Goal: Transaction & Acquisition: Download file/media

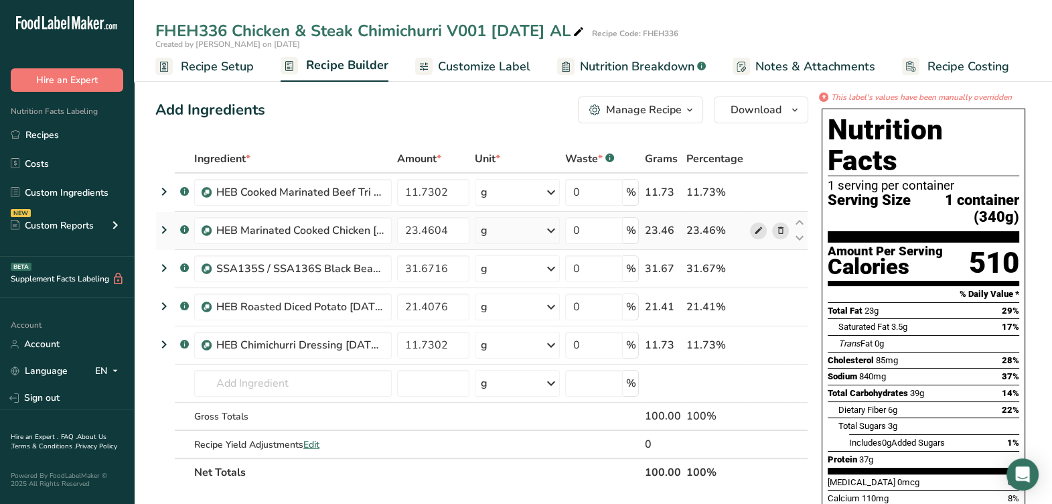
click at [761, 231] on icon at bounding box center [758, 231] width 9 height 14
click at [762, 190] on icon at bounding box center [758, 193] width 9 height 14
click at [758, 349] on icon at bounding box center [758, 345] width 9 height 14
click at [630, 74] on span "Nutrition Breakdown" at bounding box center [637, 67] width 115 height 18
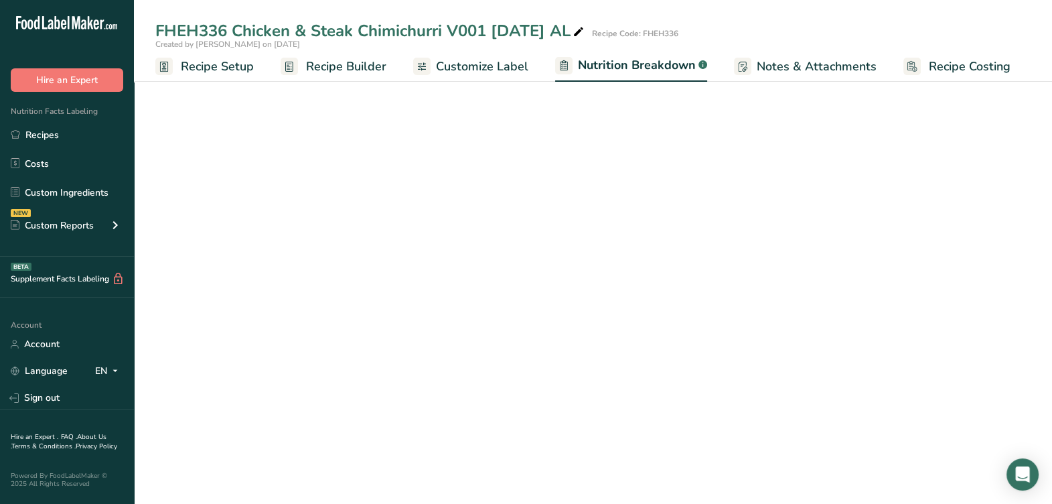
select select "Calories"
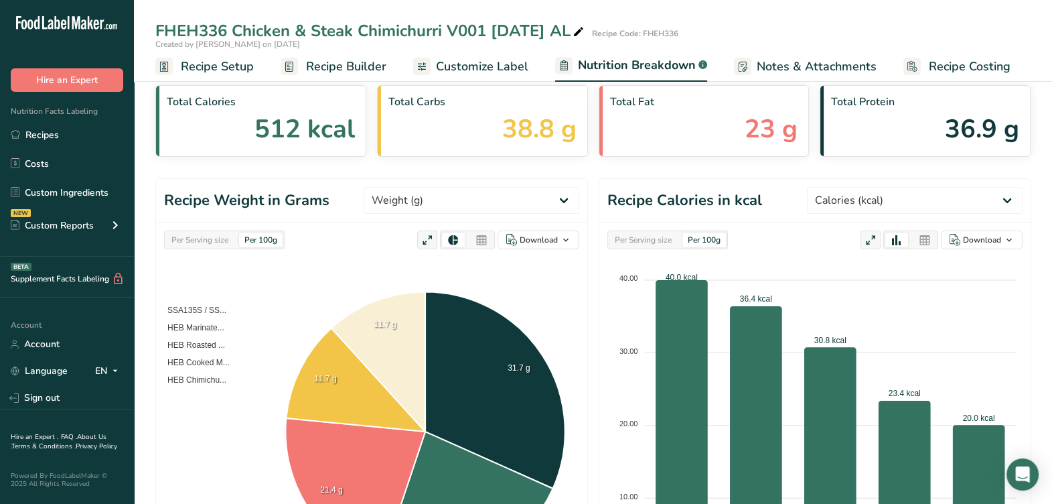
scroll to position [83, 0]
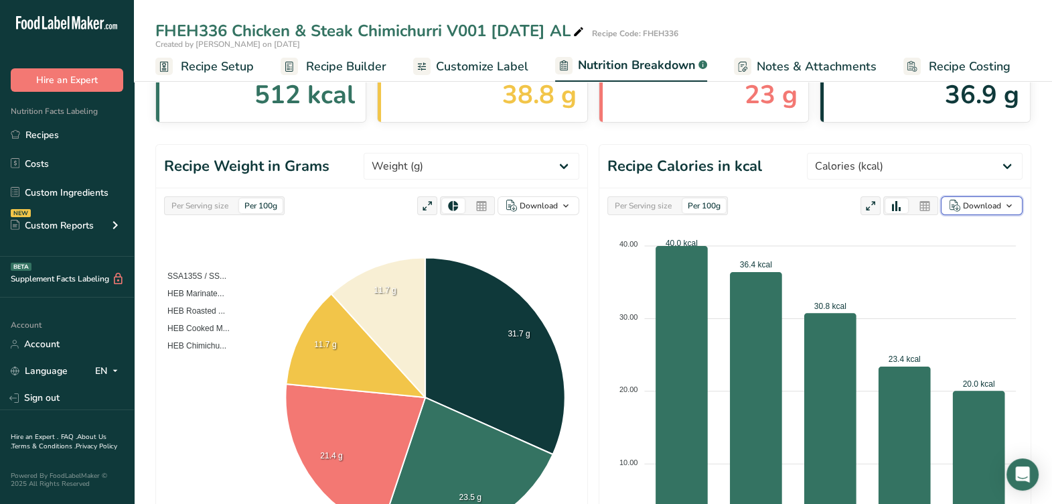
click at [986, 208] on div "Download" at bounding box center [982, 206] width 38 height 12
click at [881, 234] on foreignobject at bounding box center [815, 393] width 415 height 335
click at [962, 200] on div "Download" at bounding box center [976, 206] width 52 height 12
click at [987, 254] on div "As table (.xlsx)" at bounding box center [978, 248] width 74 height 17
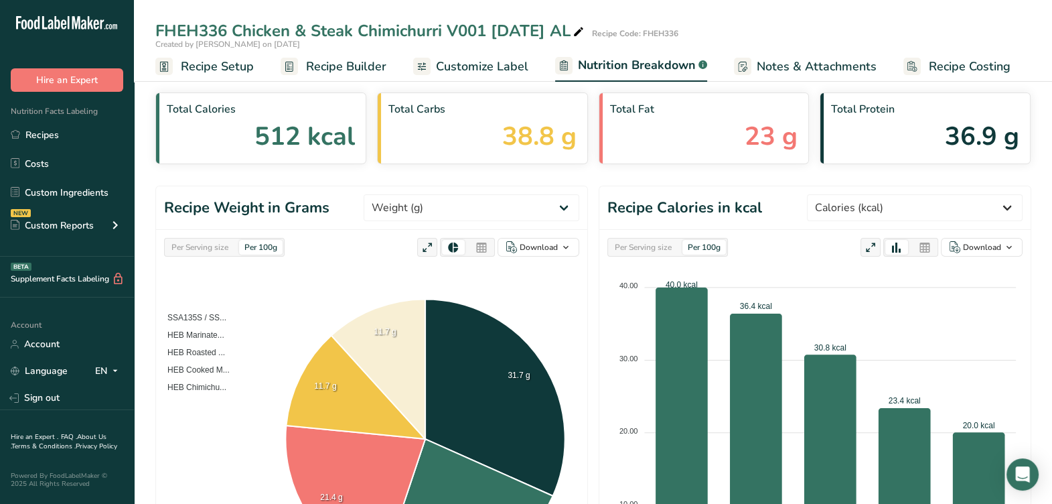
scroll to position [0, 0]
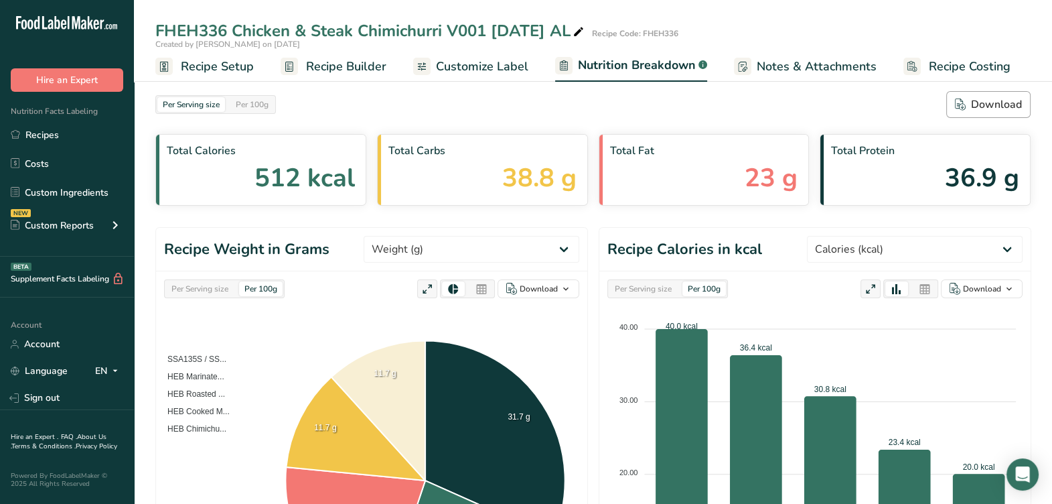
drag, startPoint x: 989, startPoint y: 121, endPoint x: 995, endPoint y: 110, distance: 12.3
click at [995, 110] on section "Per Serving size Per 100g Download Total Calories 512 kcal Total Carbs 38.8 g T…" at bounding box center [593, 148] width 876 height 115
drag, startPoint x: 995, startPoint y: 110, endPoint x: 842, endPoint y: 334, distance: 270.9
click at [1001, 109] on div "Download" at bounding box center [988, 104] width 67 height 16
click at [997, 109] on div "Per Serving size Per 100g Download" at bounding box center [593, 104] width 876 height 27
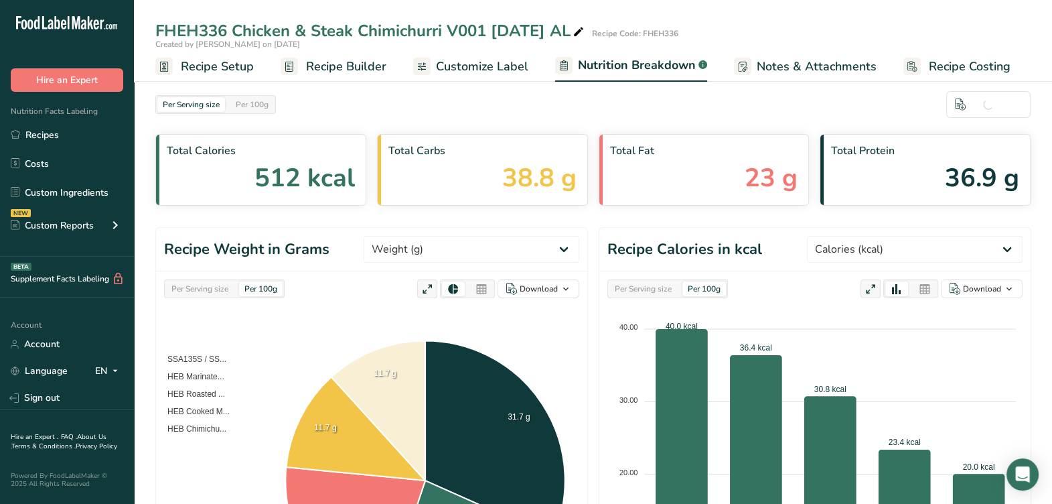
click at [641, 97] on div "Per Serving size Per 100g Download" at bounding box center [593, 104] width 876 height 27
click at [1005, 91] on button "Download" at bounding box center [989, 104] width 84 height 27
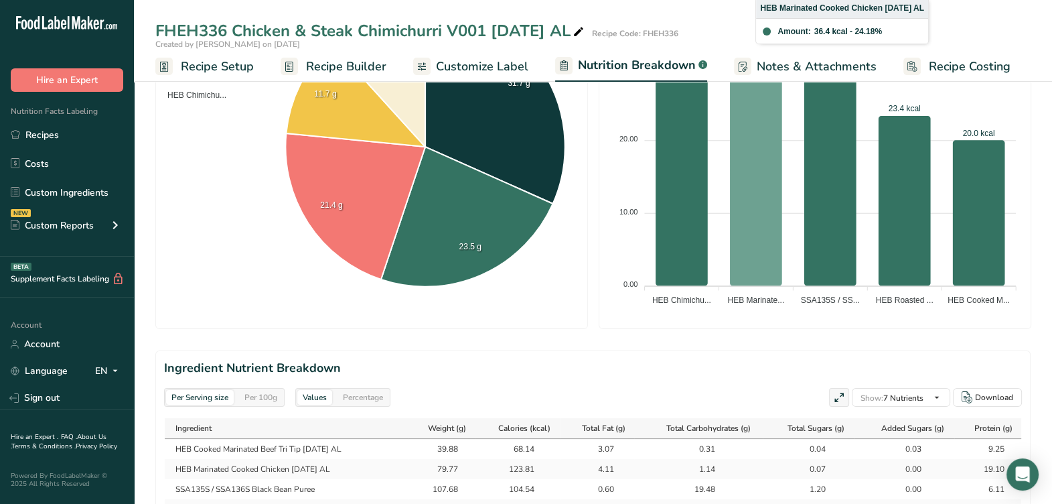
scroll to position [585, 0]
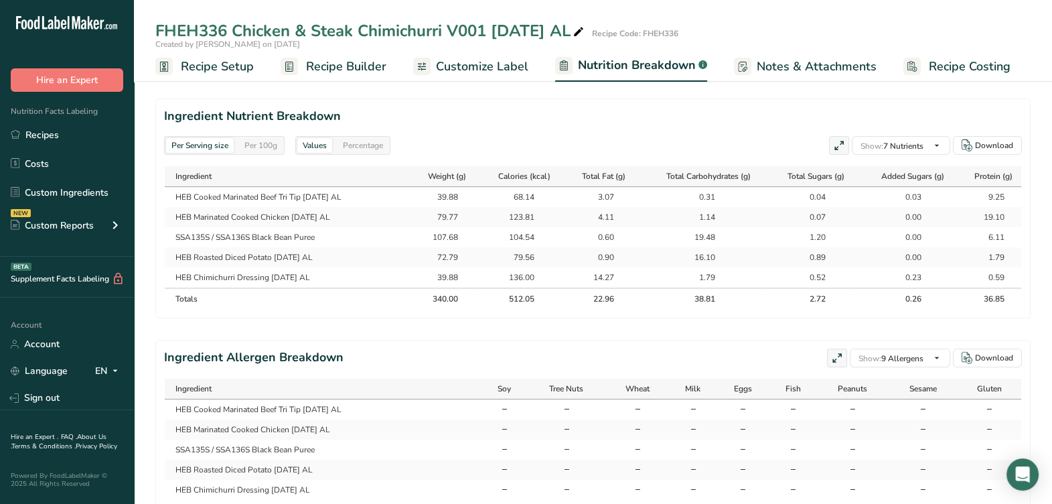
click at [977, 37] on div "FHEH336 Chicken & Steak Chimichurri V001 8-19-25 AL Recipe Code: FHEH336" at bounding box center [593, 31] width 918 height 24
click at [278, 142] on div "Per 100g" at bounding box center [261, 145] width 44 height 15
click at [456, 113] on h2 "Ingredient Nutrient Breakdown" at bounding box center [593, 116] width 858 height 18
click at [266, 147] on div "Per 100g" at bounding box center [261, 145] width 44 height 15
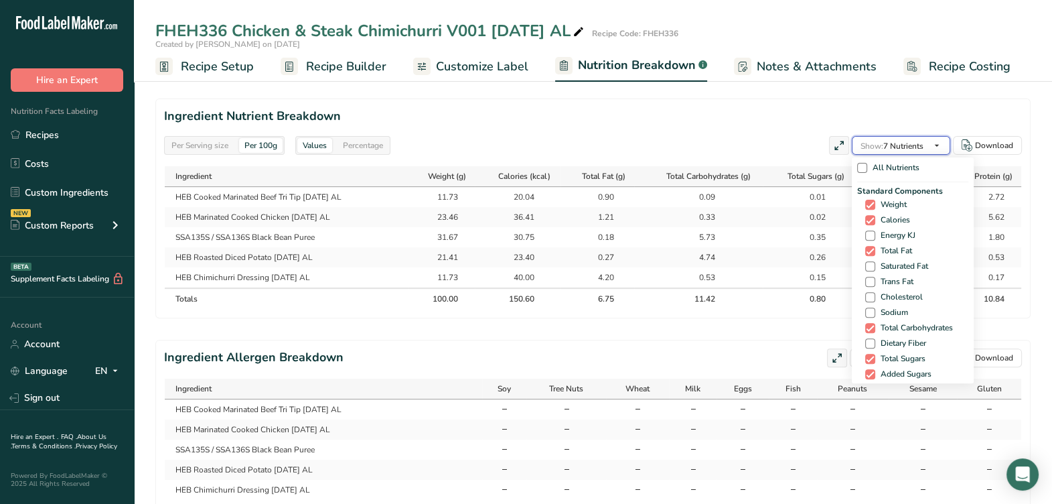
click at [932, 145] on icon "button" at bounding box center [937, 145] width 11 height 17
click at [866, 271] on div "Standard Components Weight Calories Energy KJ Total Fat Saturated Fat Trans Fat…" at bounding box center [912, 291] width 111 height 212
click at [865, 263] on span at bounding box center [870, 266] width 10 height 10
click at [865, 263] on input "Saturated Fat" at bounding box center [869, 266] width 9 height 9
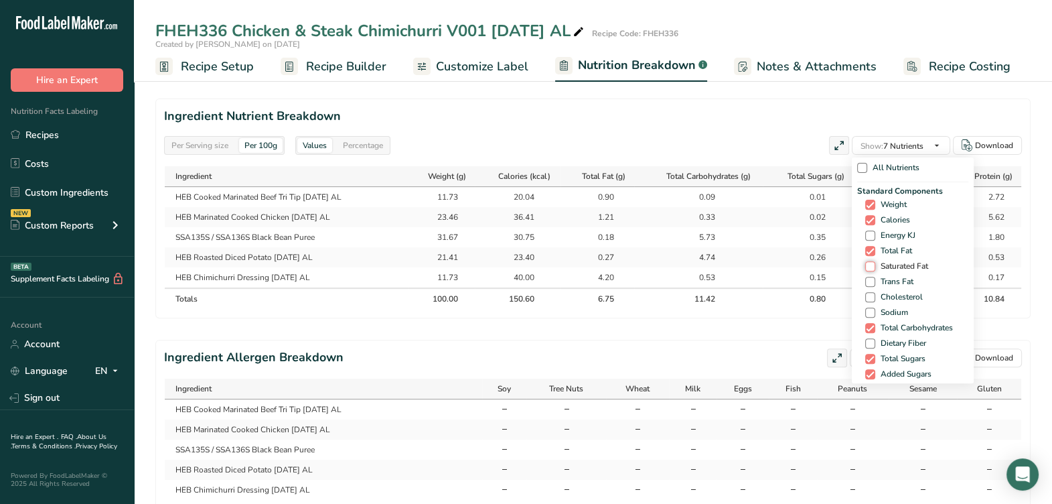
checkbox input "true"
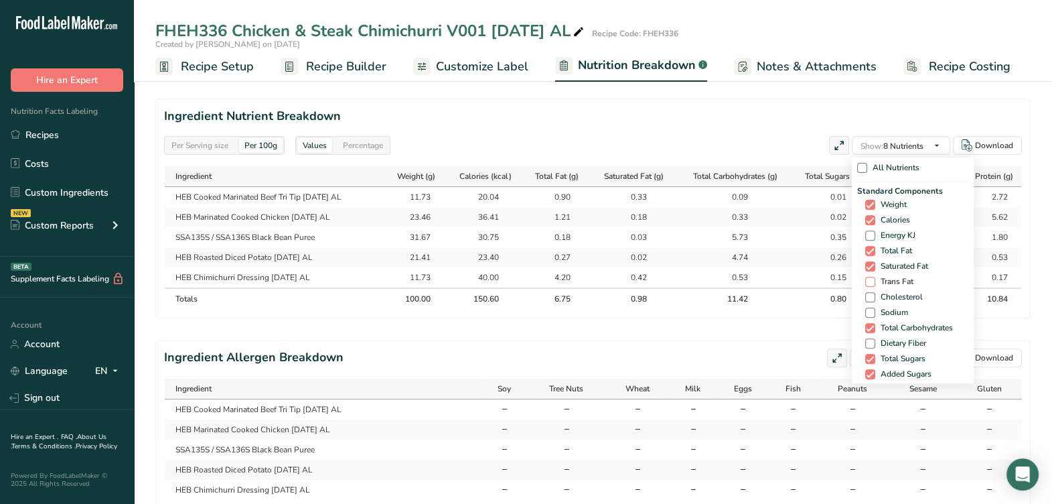
click at [871, 281] on span at bounding box center [870, 282] width 10 height 10
click at [871, 281] on input "Trans Fat" at bounding box center [869, 281] width 9 height 9
checkbox input "true"
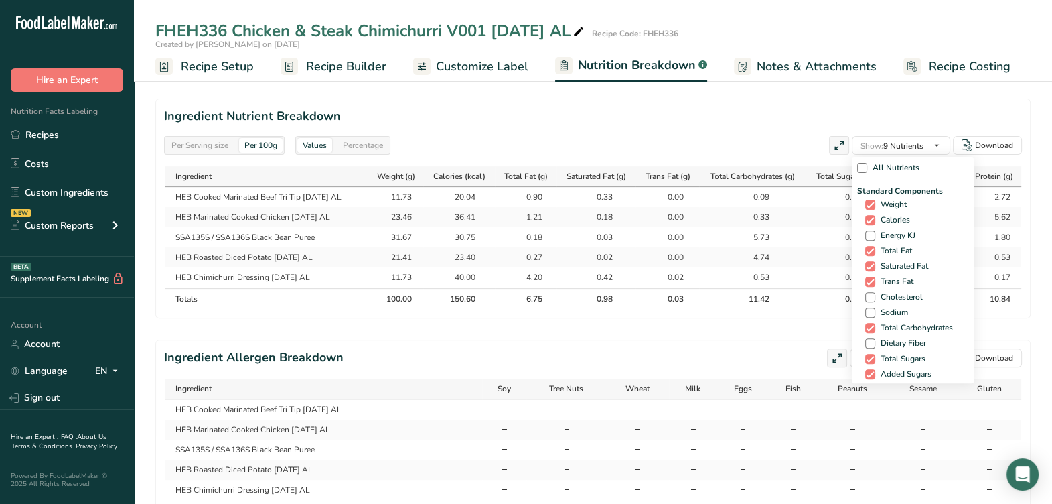
drag, startPoint x: 872, startPoint y: 295, endPoint x: 869, endPoint y: 305, distance: 9.8
click at [873, 295] on label "Cholesterol" at bounding box center [914, 297] width 99 height 10
click at [873, 295] on input "Cholesterol" at bounding box center [869, 297] width 9 height 9
checkbox input "true"
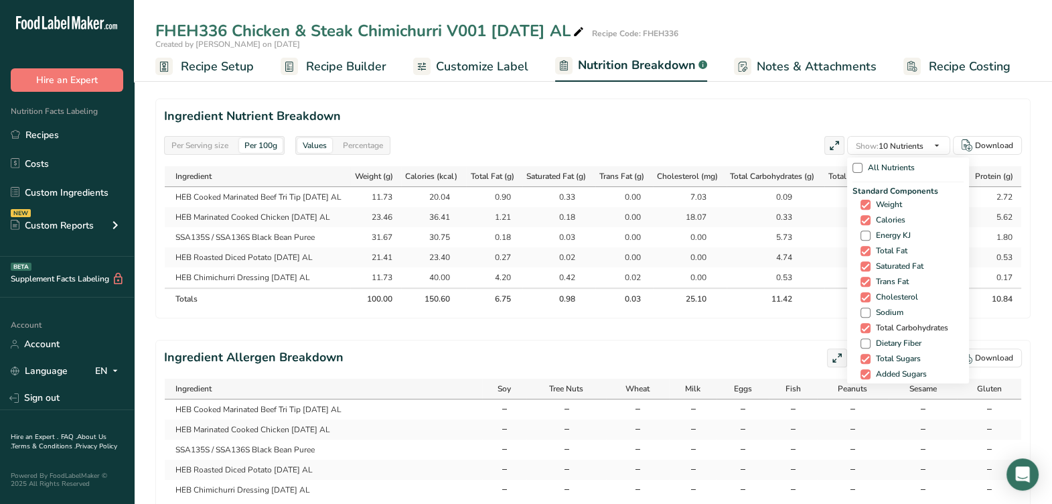
drag, startPoint x: 865, startPoint y: 313, endPoint x: 868, endPoint y: 322, distance: 9.3
click at [865, 313] on span at bounding box center [866, 312] width 10 height 10
click at [865, 313] on input "Sodium" at bounding box center [865, 312] width 9 height 9
checkbox input "true"
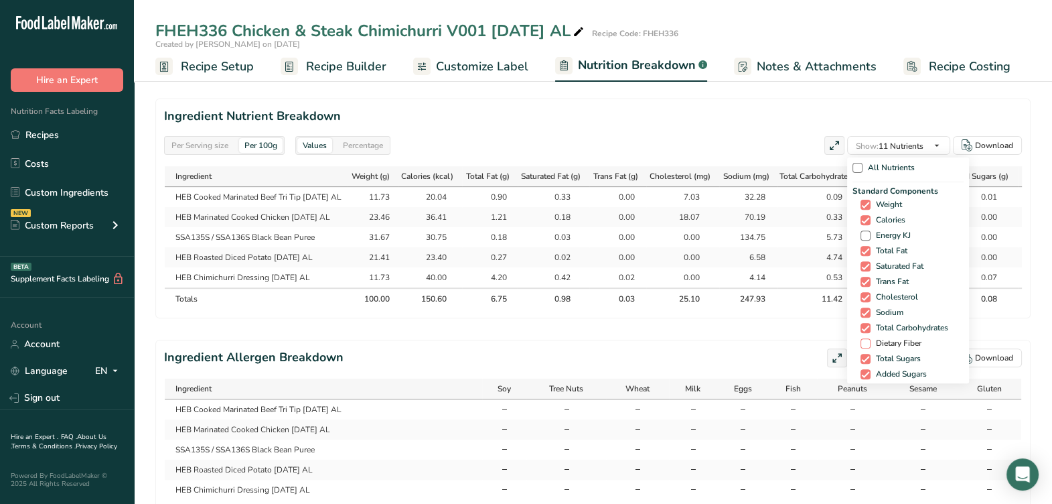
click at [865, 344] on span at bounding box center [866, 343] width 10 height 10
click at [865, 344] on input "Dietary Fiber" at bounding box center [865, 343] width 9 height 9
checkbox input "true"
click at [864, 204] on span at bounding box center [866, 205] width 10 height 10
click at [864, 204] on input "Weight" at bounding box center [865, 204] width 9 height 9
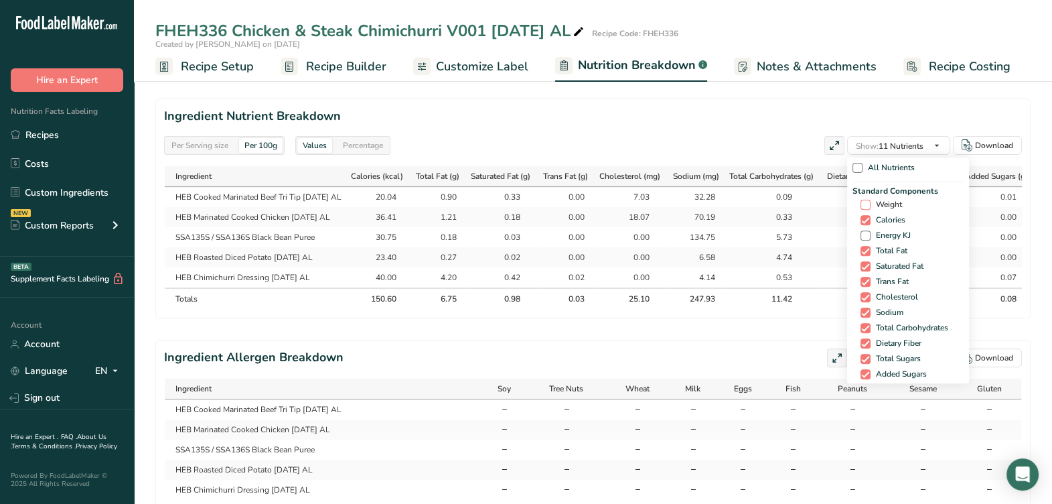
click at [863, 206] on span at bounding box center [866, 205] width 10 height 10
click at [863, 206] on input "Weight" at bounding box center [865, 204] width 9 height 9
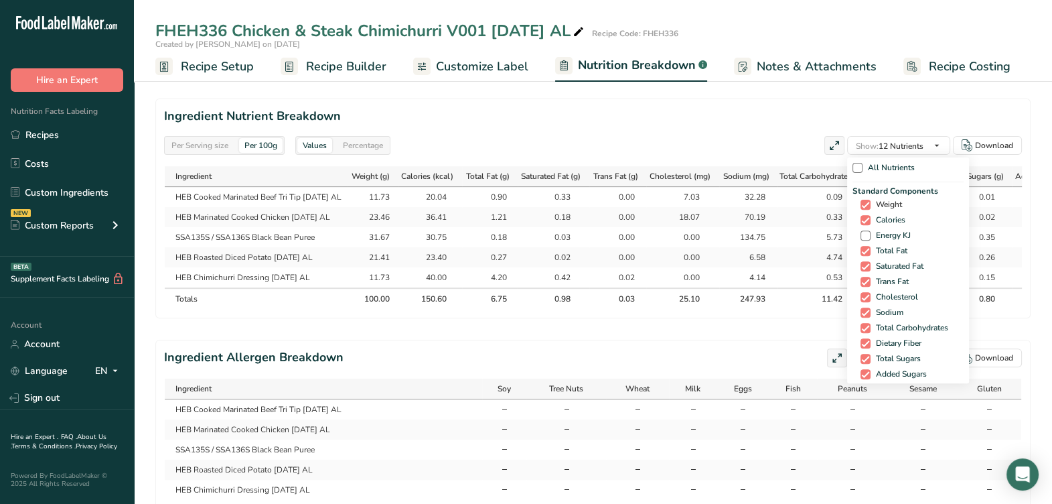
click at [863, 206] on span at bounding box center [866, 205] width 10 height 10
click at [863, 206] on input "Weight" at bounding box center [865, 204] width 9 height 9
checkbox input "false"
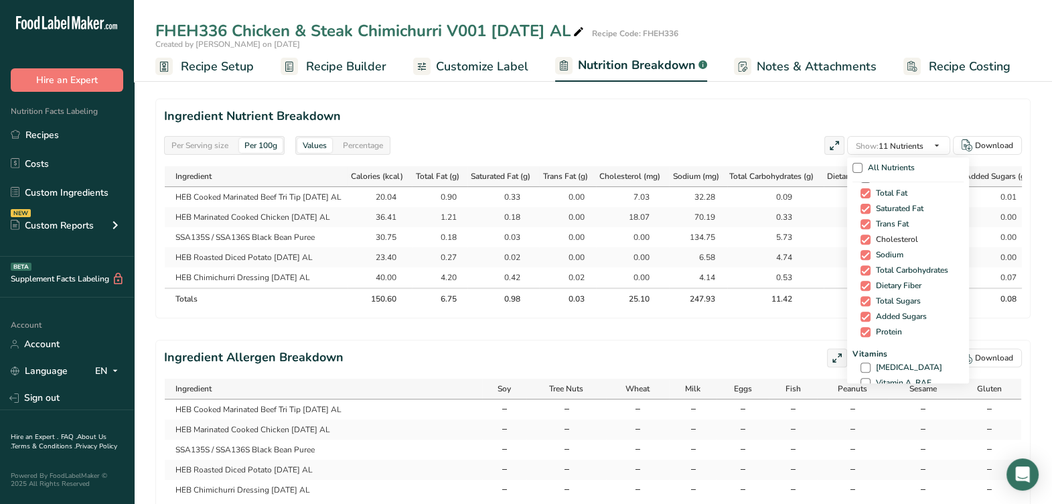
scroll to position [83, 0]
click at [864, 338] on span at bounding box center [866, 342] width 10 height 10
click at [864, 338] on input "[MEDICAL_DATA]" at bounding box center [865, 342] width 9 height 9
checkbox input "true"
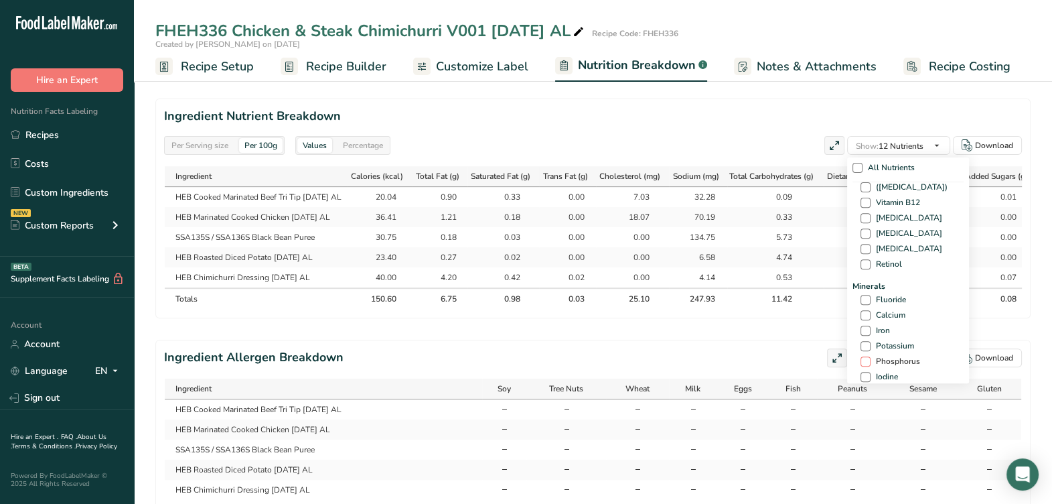
scroll to position [419, 0]
click at [863, 285] on span at bounding box center [866, 288] width 10 height 10
click at [863, 285] on input "Calcium" at bounding box center [865, 288] width 9 height 9
checkbox input "true"
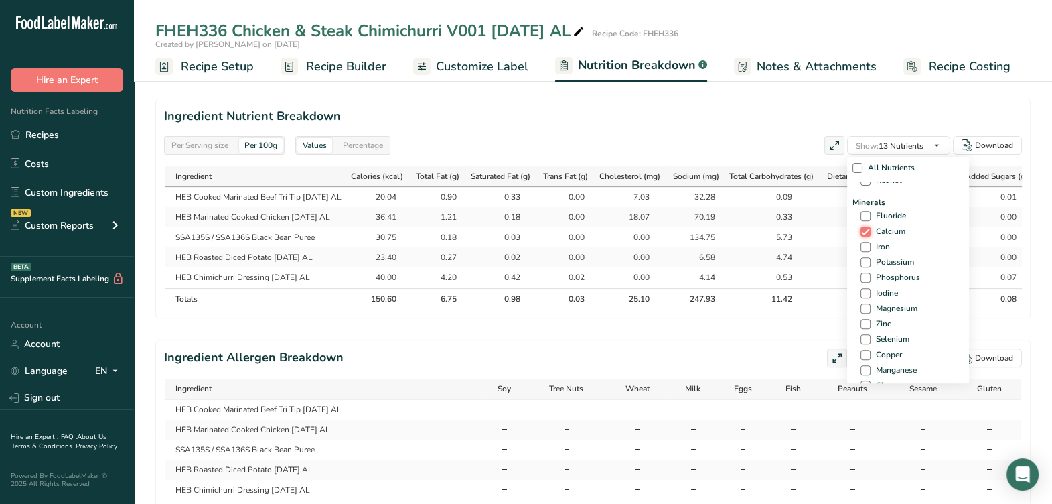
scroll to position [502, 0]
drag, startPoint x: 862, startPoint y: 236, endPoint x: 867, endPoint y: 226, distance: 11.4
click at [864, 234] on span at bounding box center [866, 235] width 10 height 10
click at [864, 234] on input "Potassium" at bounding box center [865, 235] width 9 height 9
checkbox input "true"
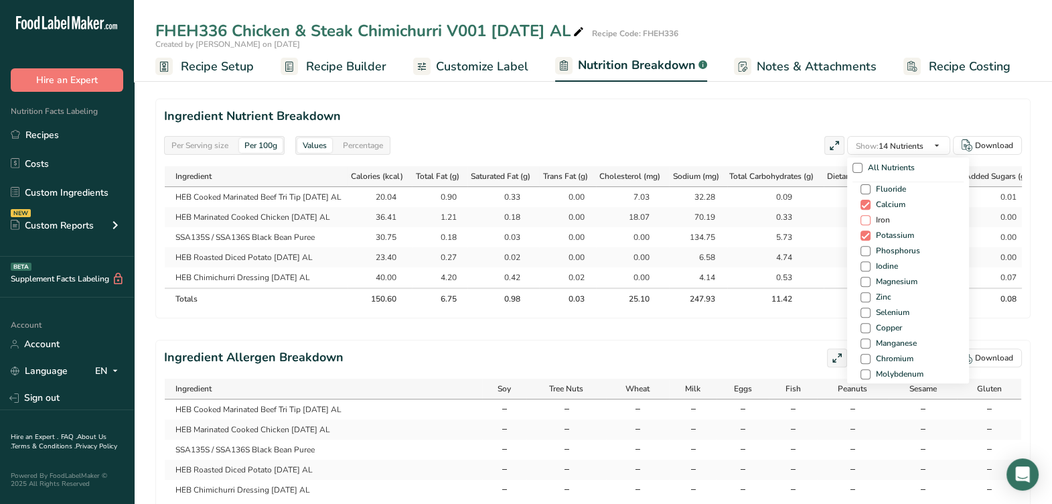
click at [866, 221] on span at bounding box center [866, 220] width 10 height 10
click at [866, 221] on input "Iron" at bounding box center [865, 220] width 9 height 9
checkbox input "true"
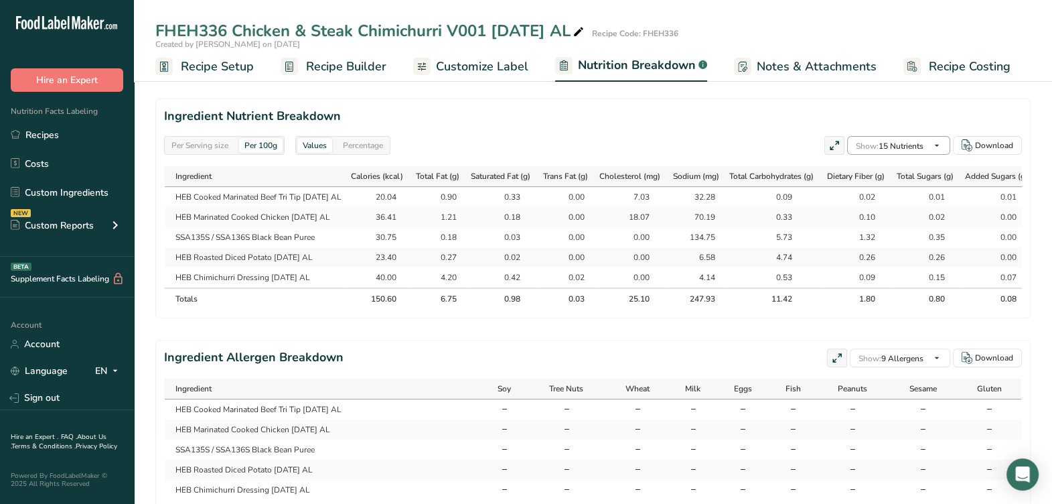
scroll to position [492, 0]
click at [973, 139] on div "Download" at bounding box center [988, 145] width 52 height 12
click at [547, 133] on section "Ingredient Nutrient Breakdown Per Serving size Per 100g Values Percentage Show:…" at bounding box center [593, 208] width 876 height 220
click at [389, 147] on div "Percentage" at bounding box center [363, 145] width 51 height 15
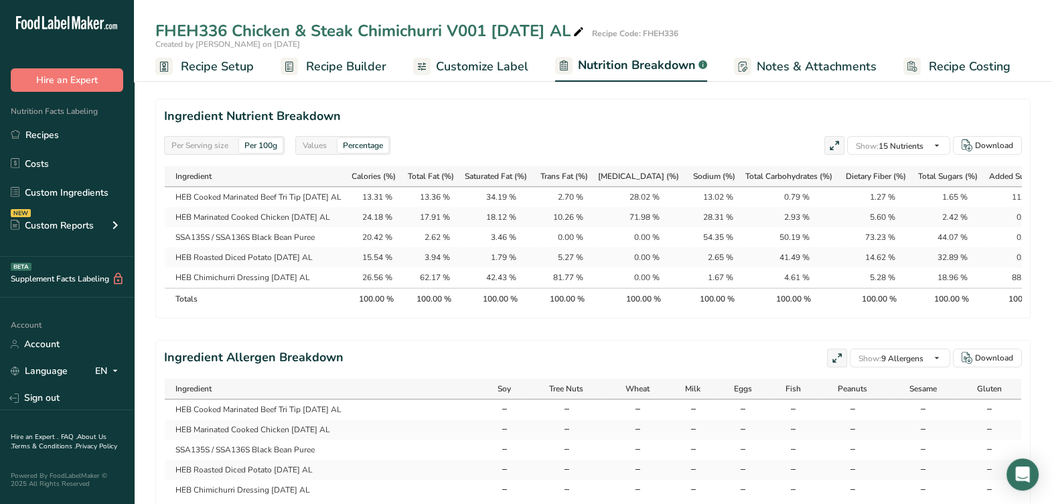
click at [345, 147] on div "Percentage" at bounding box center [363, 145] width 51 height 15
click at [328, 141] on div "Values" at bounding box center [314, 145] width 35 height 15
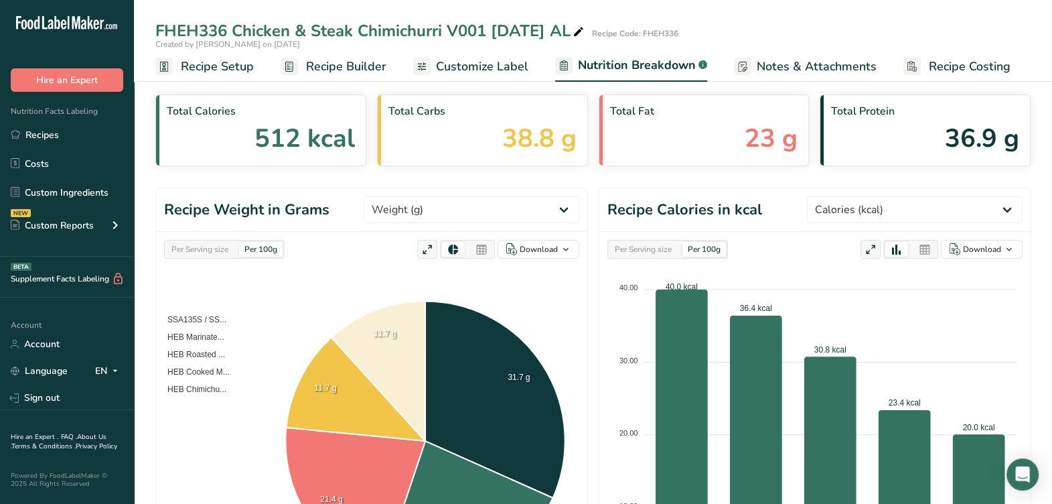
scroll to position [0, 0]
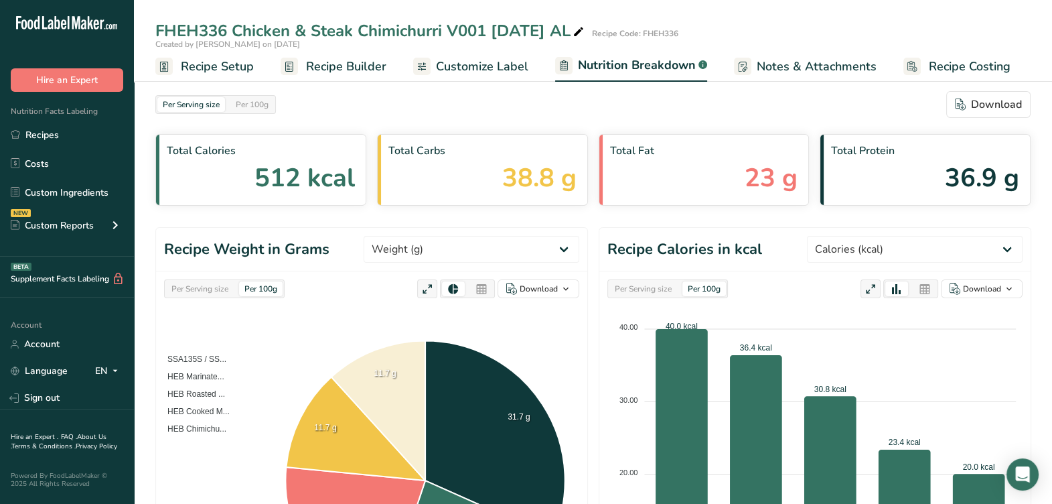
click at [359, 74] on span "Recipe Builder" at bounding box center [346, 67] width 80 height 18
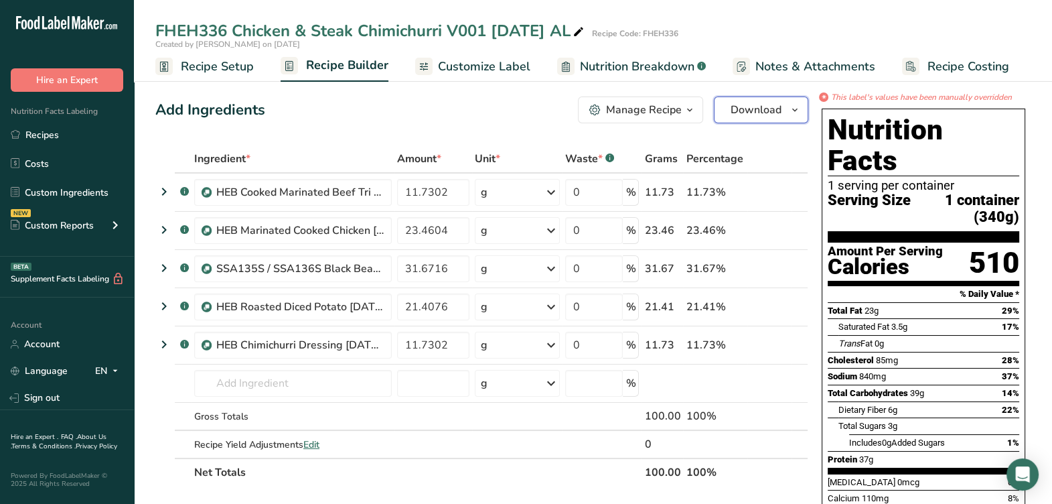
click at [796, 121] on button "Download" at bounding box center [761, 109] width 94 height 27
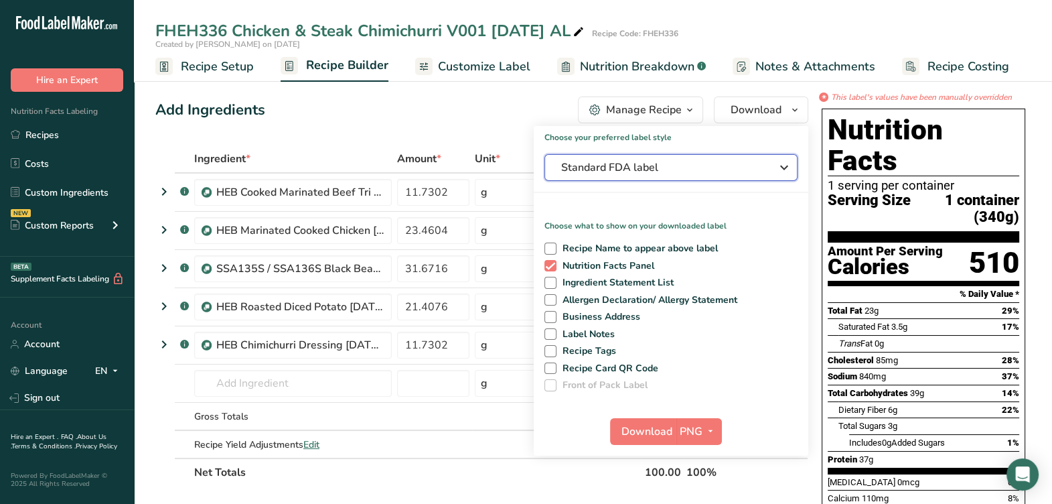
click at [756, 169] on span "Standard FDA label" at bounding box center [661, 167] width 201 height 16
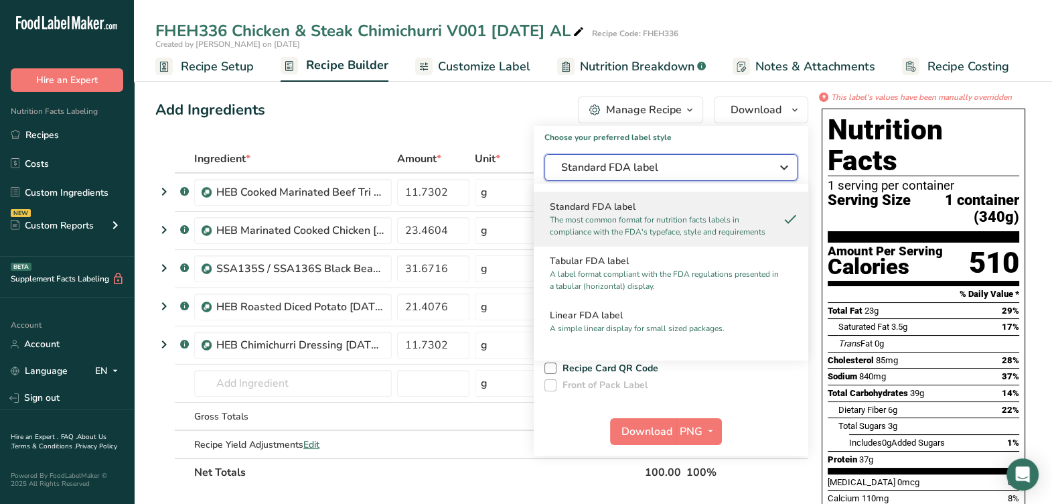
click at [756, 169] on span "Standard FDA label" at bounding box center [661, 167] width 201 height 16
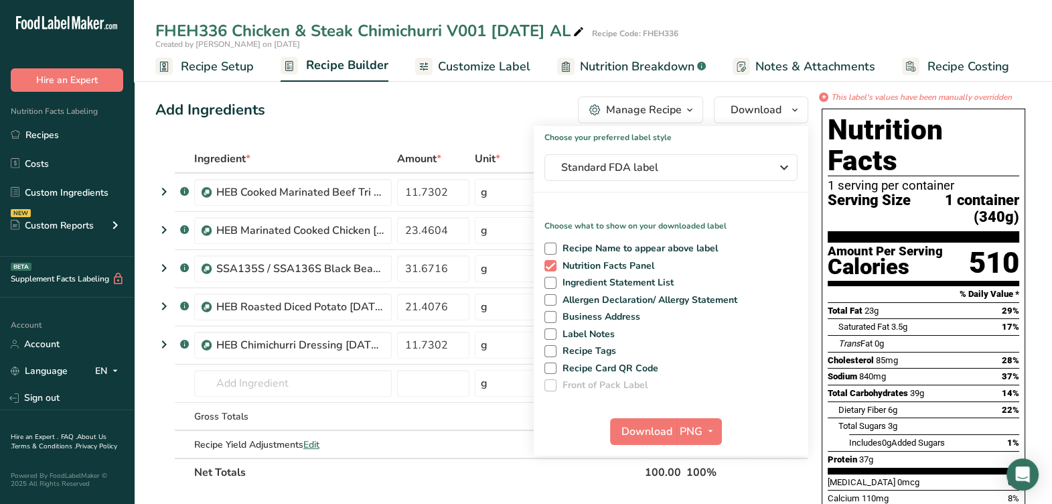
click at [589, 68] on span "Nutrition Breakdown" at bounding box center [637, 67] width 115 height 18
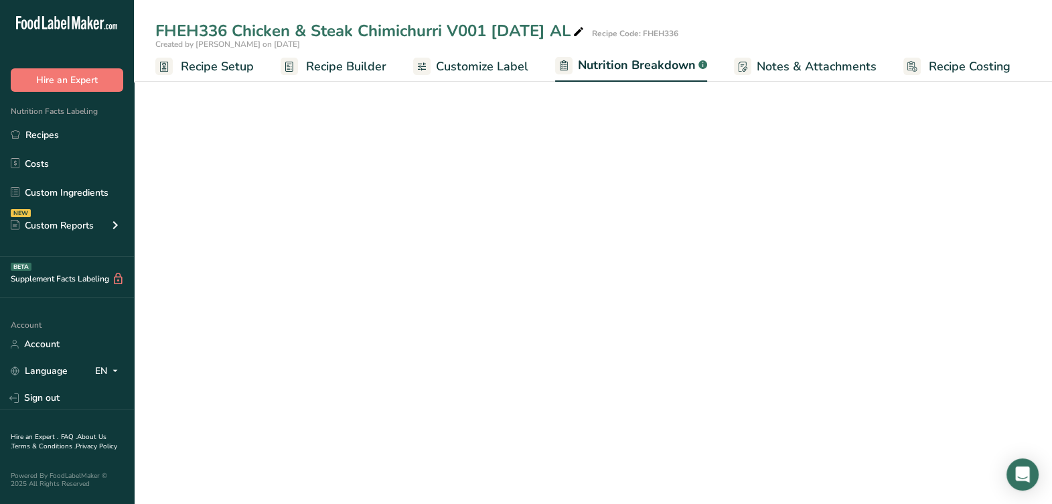
select select "Calories"
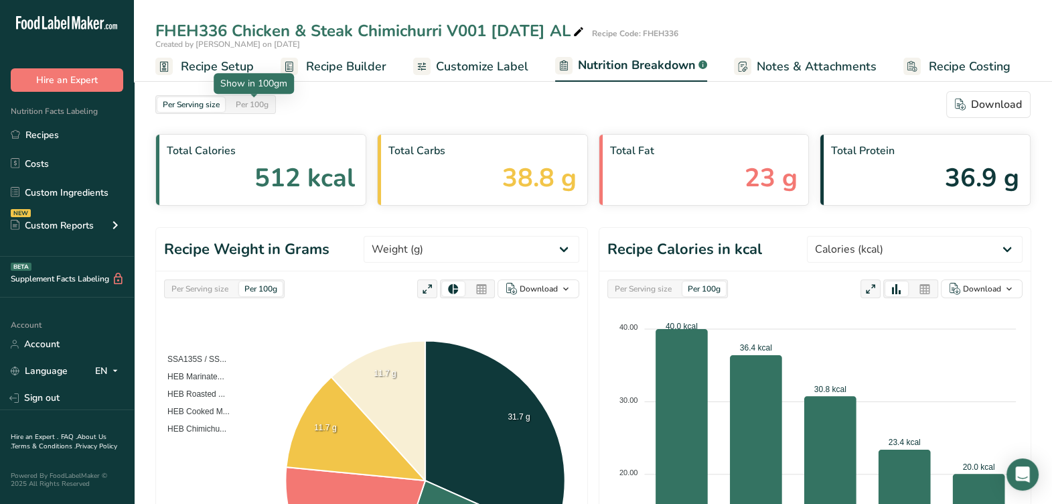
click at [259, 109] on div "Per 100g" at bounding box center [252, 104] width 44 height 15
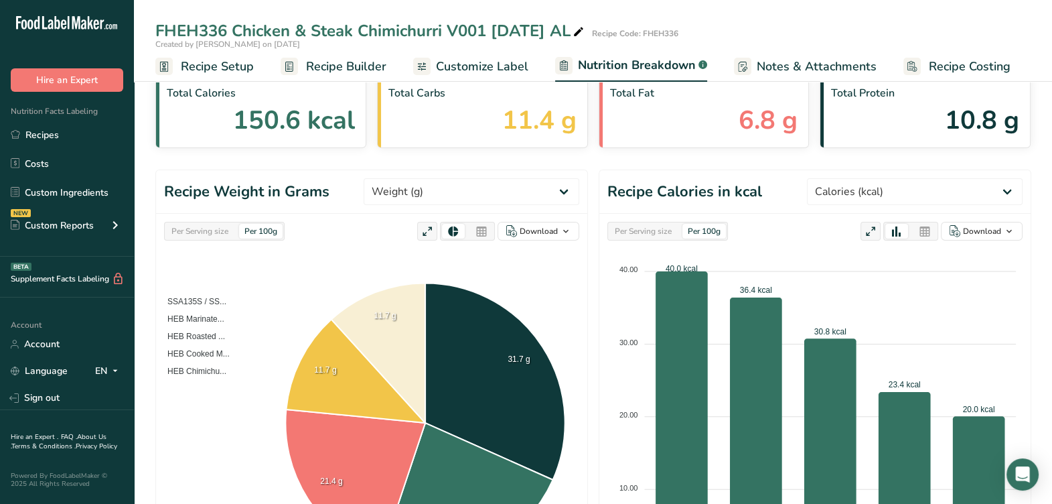
scroll to position [83, 0]
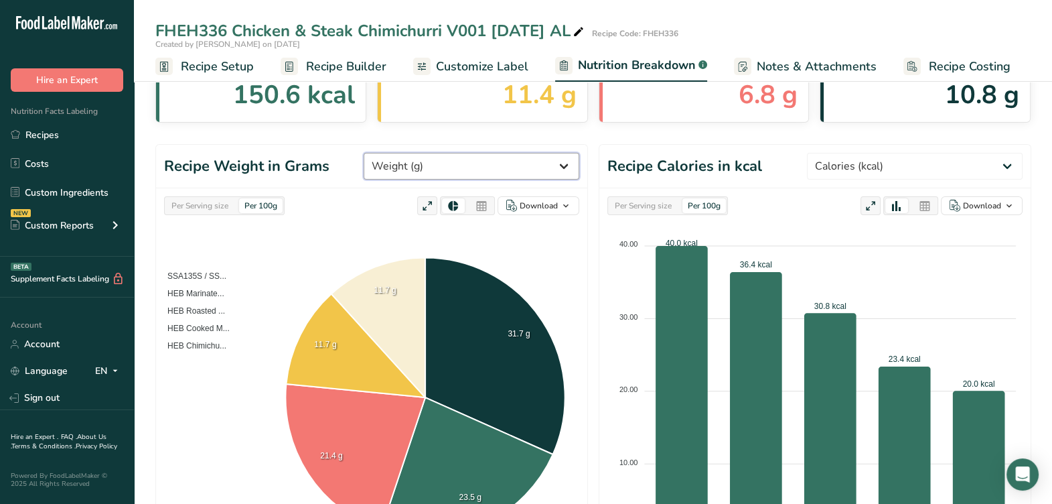
click at [524, 164] on select "Weight (g) Calories (kcal) Energy KJ (kj) Total Fat (g) Saturated Fat (g) Trans…" at bounding box center [472, 166] width 216 height 27
drag, startPoint x: 522, startPoint y: 163, endPoint x: 618, endPoint y: 157, distance: 95.3
click at [522, 164] on select "Weight (g) Calories (kcal) Energy KJ (kj) Total Fat (g) Saturated Fat (g) Trans…" at bounding box center [472, 166] width 216 height 27
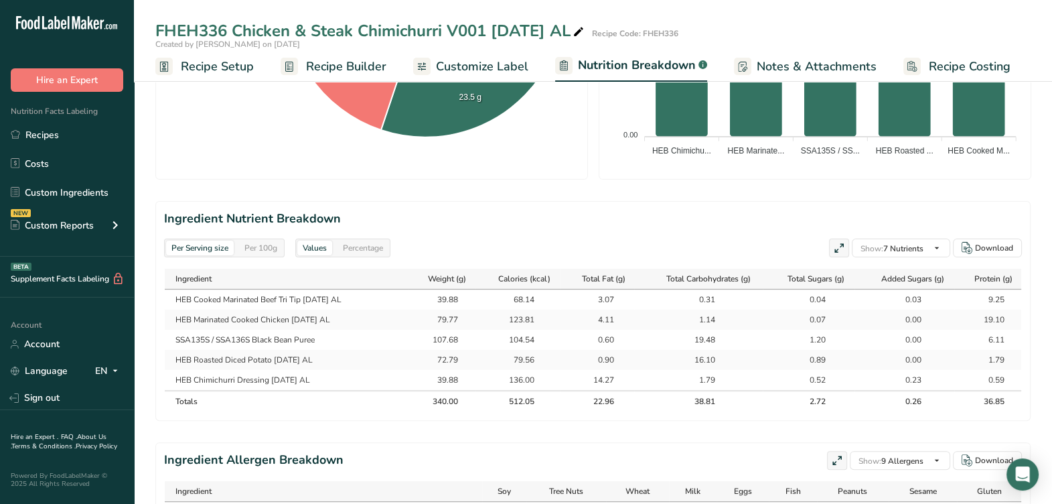
scroll to position [476, 0]
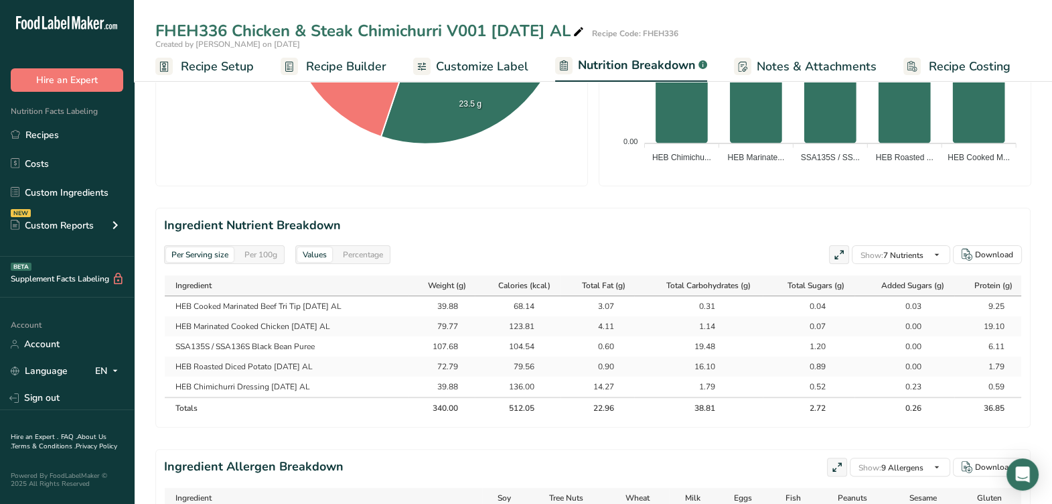
click at [288, 255] on div "Per Serving size Per 100g Values Percentage" at bounding box center [277, 254] width 226 height 19
click at [269, 251] on div "Per 100g" at bounding box center [261, 254] width 44 height 15
click at [995, 254] on div "Download" at bounding box center [994, 255] width 38 height 12
click at [326, 171] on div "SSA135S / SS... HEB Marinate... HEB Roasted ... HEB Cooked M... HEB Chimichu...…" at bounding box center [371, 5] width 415 height 345
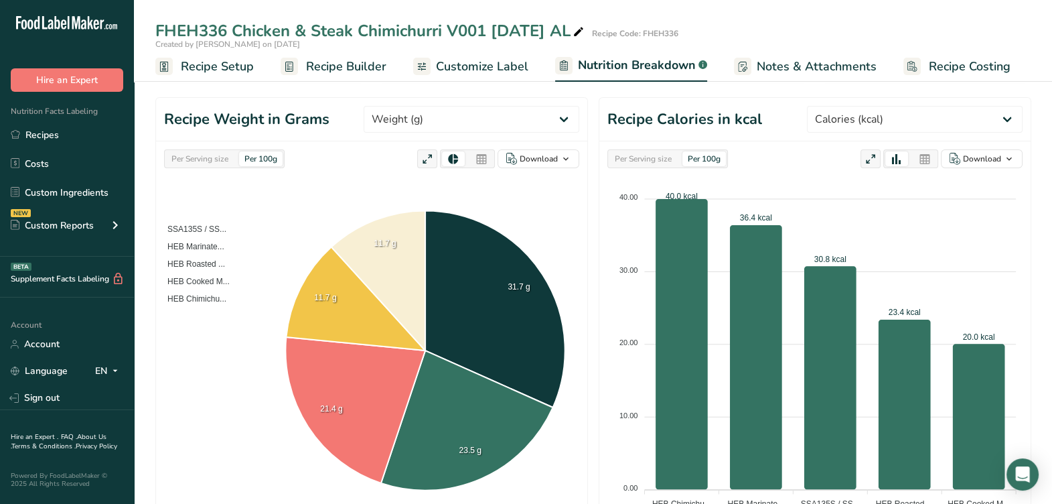
scroll to position [0, 0]
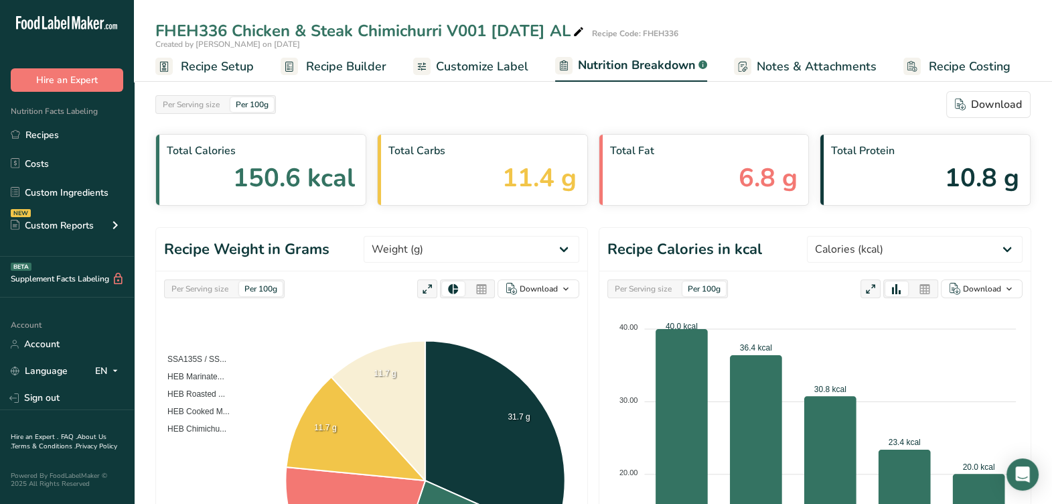
click at [324, 68] on span "Recipe Builder" at bounding box center [346, 67] width 80 height 18
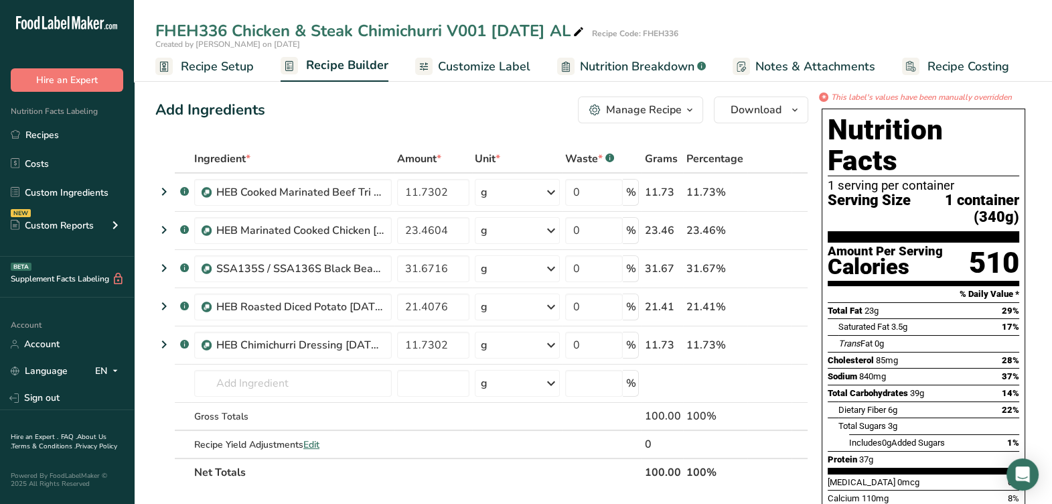
click at [699, 113] on button "Manage Recipe" at bounding box center [640, 109] width 125 height 27
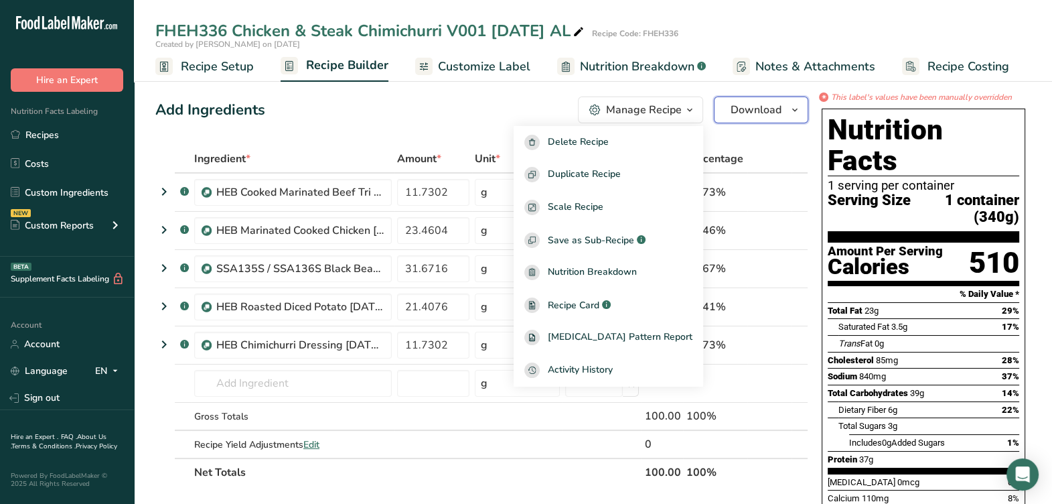
click at [792, 117] on icon "button" at bounding box center [795, 110] width 11 height 17
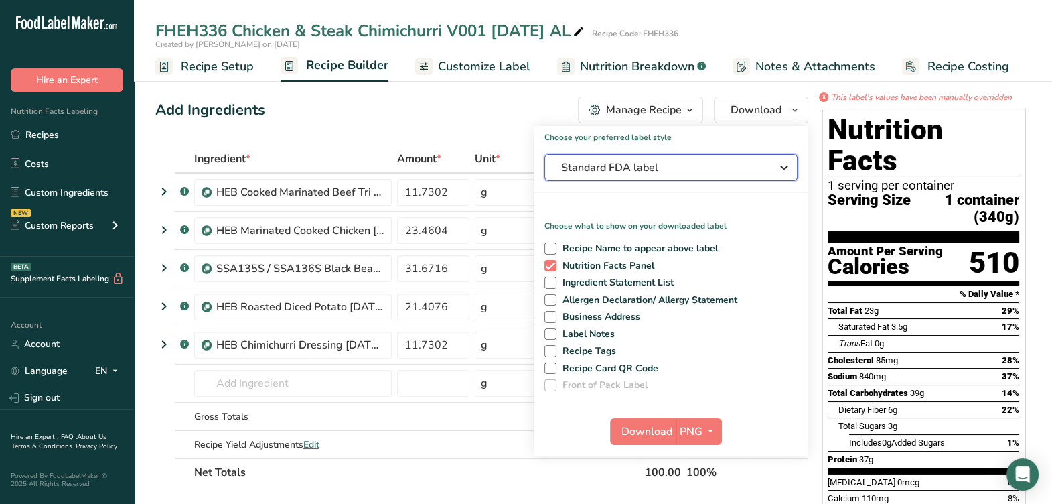
click at [729, 167] on span "Standard FDA label" at bounding box center [661, 167] width 201 height 16
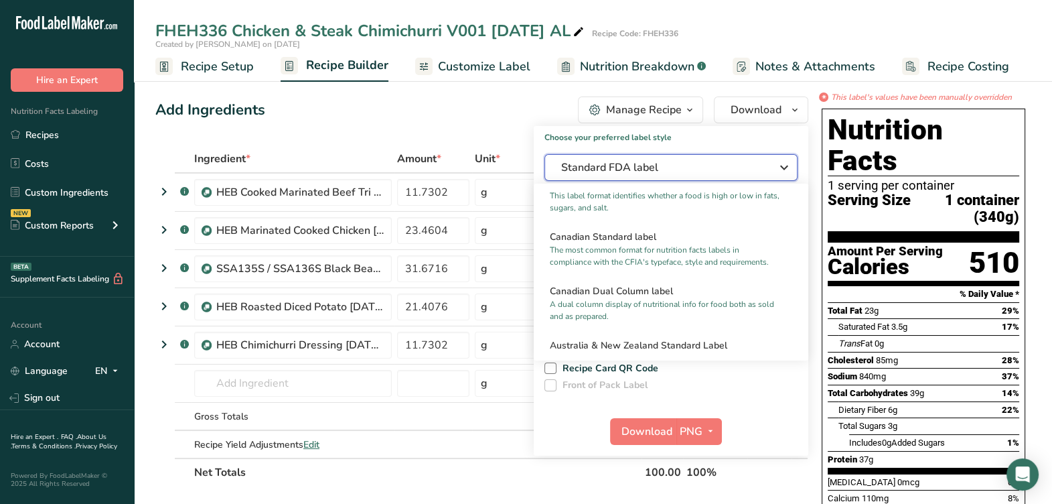
scroll to position [1018, 0]
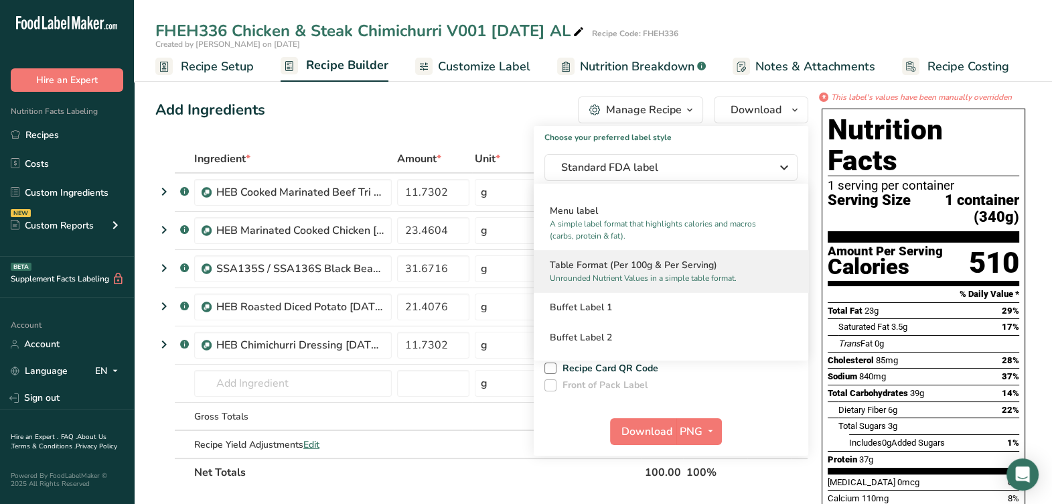
click at [643, 262] on h2 "Table Format (Per 100g & Per Serving)" at bounding box center [671, 265] width 242 height 14
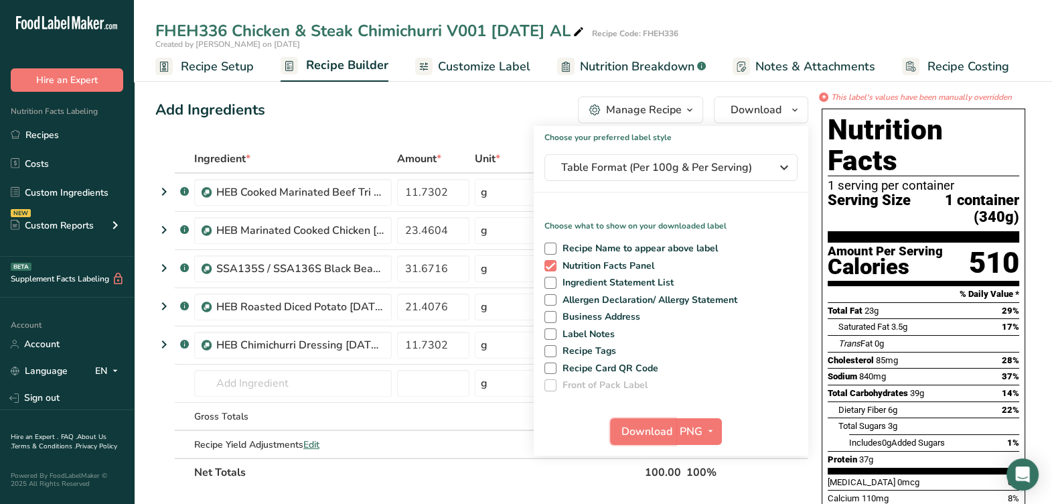
click at [661, 429] on span "Download" at bounding box center [647, 431] width 51 height 16
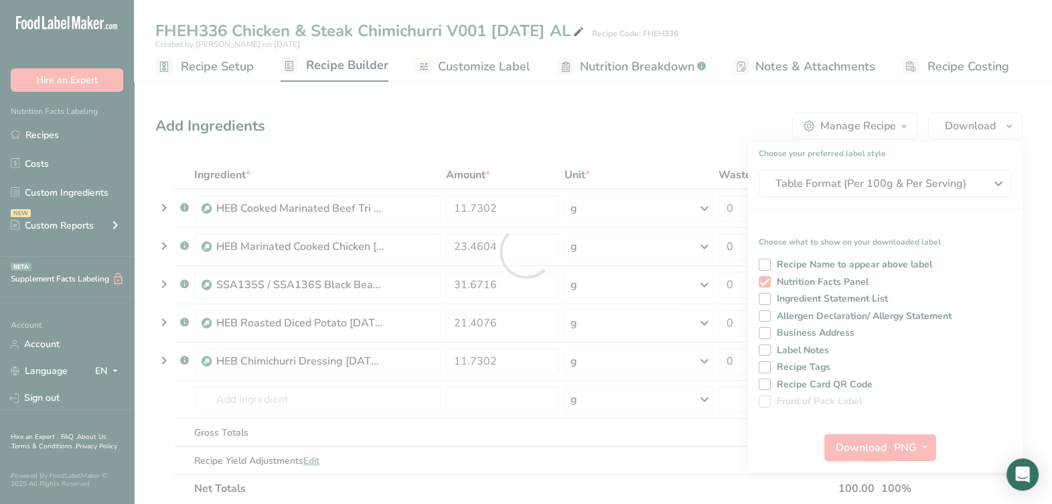
scroll to position [0, 0]
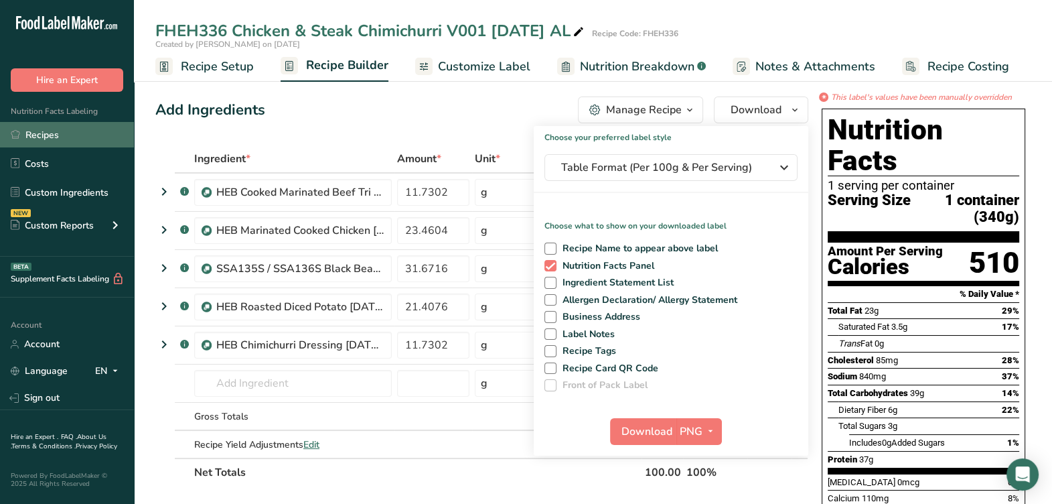
click at [79, 133] on link "Recipes" at bounding box center [67, 134] width 134 height 25
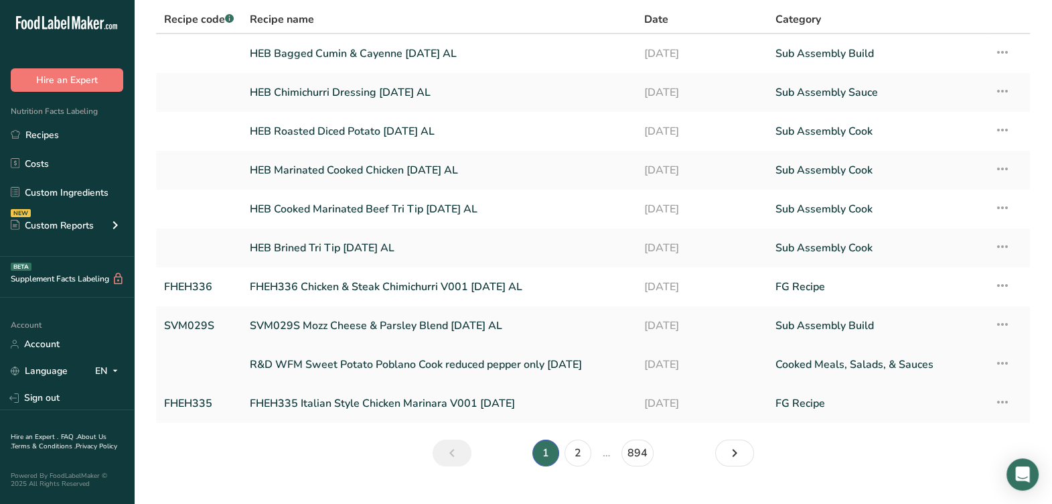
scroll to position [82, 0]
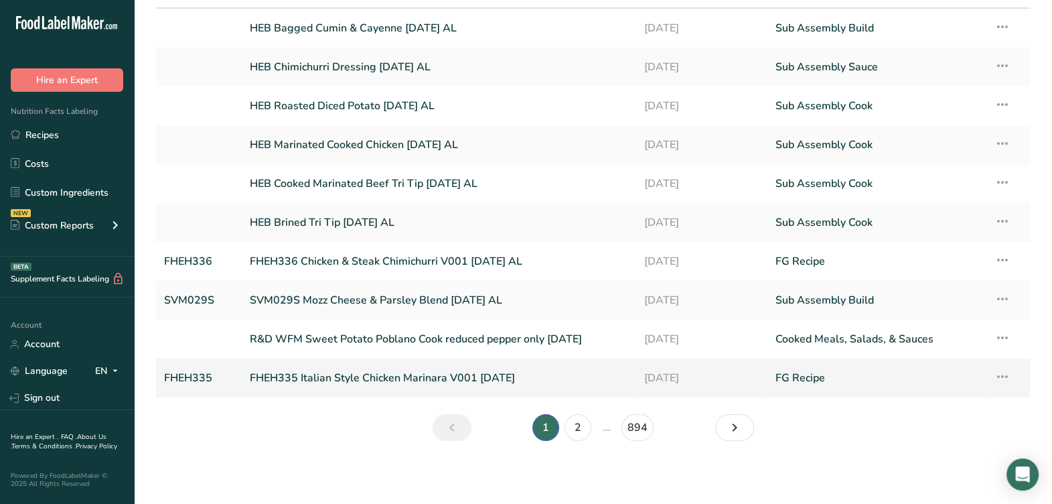
click at [403, 382] on link "FHEH335 Italian Style Chicken Marinara V001 [DATE]" at bounding box center [439, 378] width 378 height 28
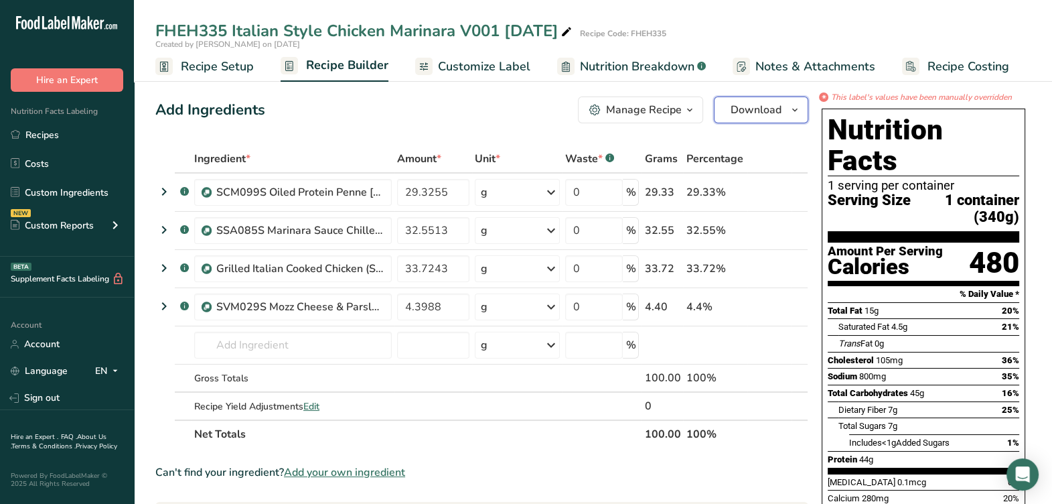
click at [793, 119] on button "Download" at bounding box center [761, 109] width 94 height 27
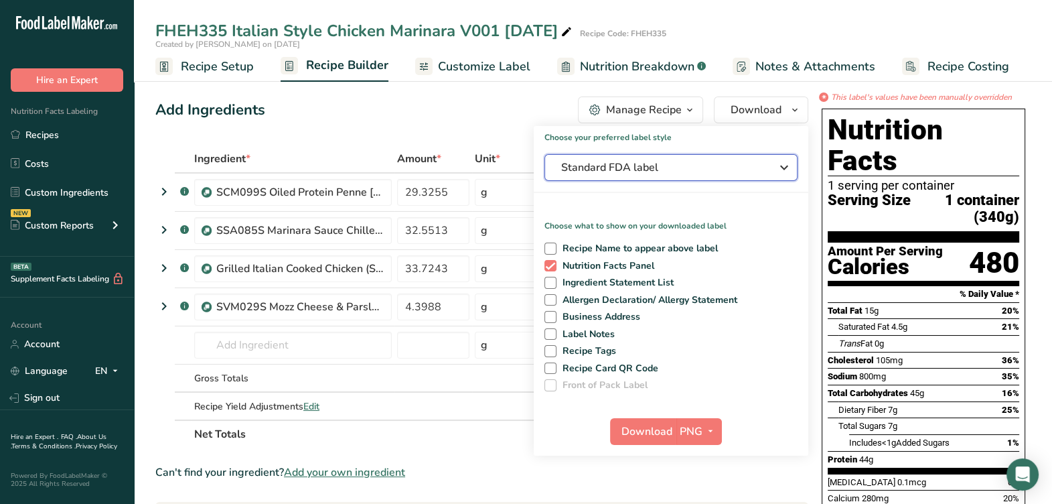
click at [684, 176] on button "Standard FDA label" at bounding box center [671, 167] width 253 height 27
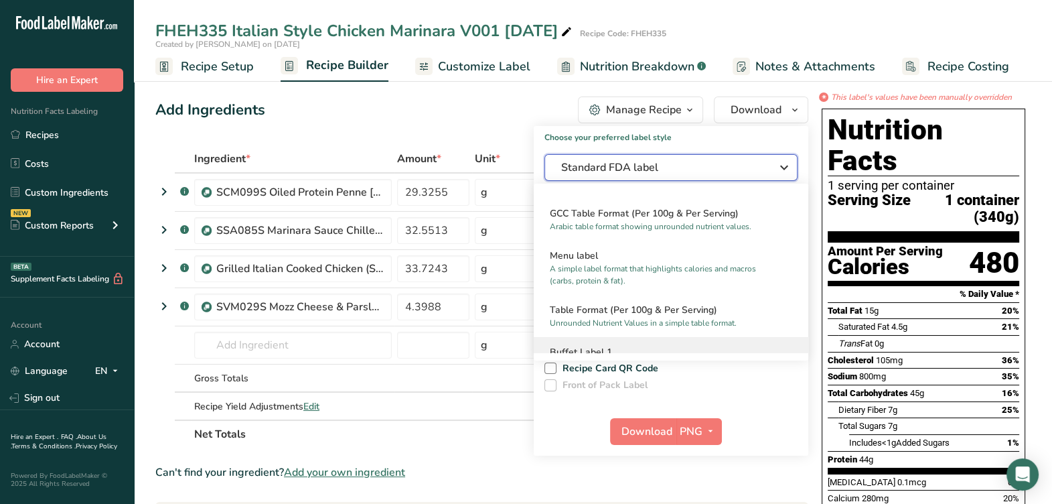
scroll to position [1018, 0]
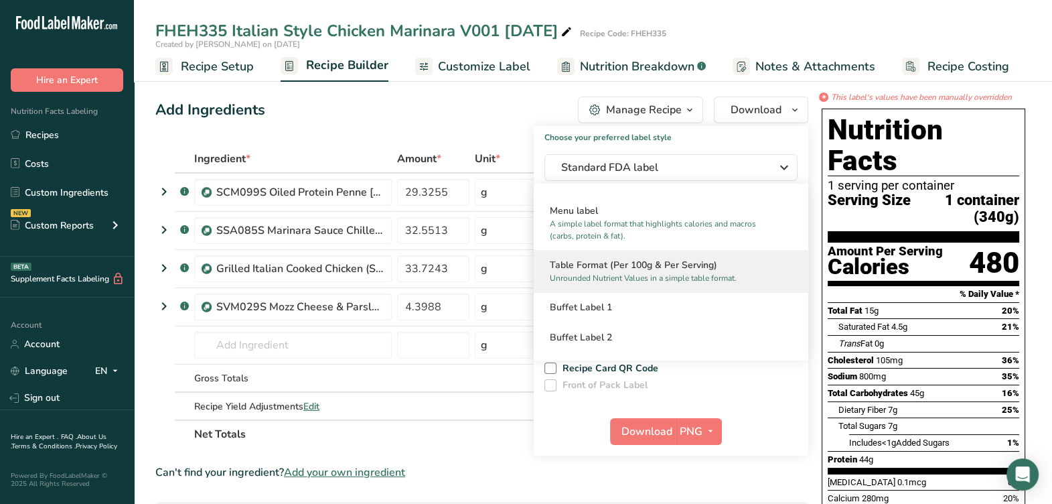
click at [684, 271] on div "Table Format (Per 100g & Per Serving) Unrounded Nutrient Values in a simple tab…" at bounding box center [671, 271] width 275 height 42
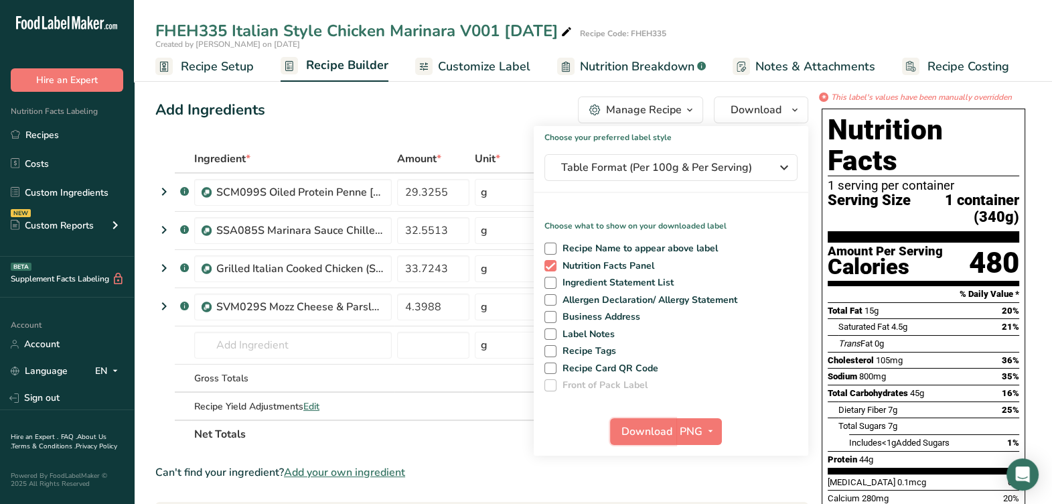
click at [663, 431] on span "Download" at bounding box center [647, 431] width 51 height 16
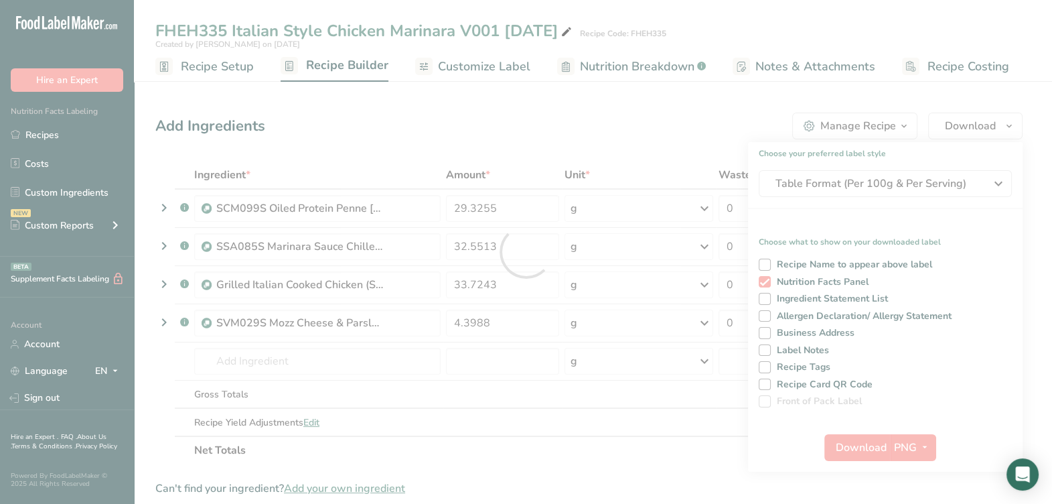
scroll to position [0, 0]
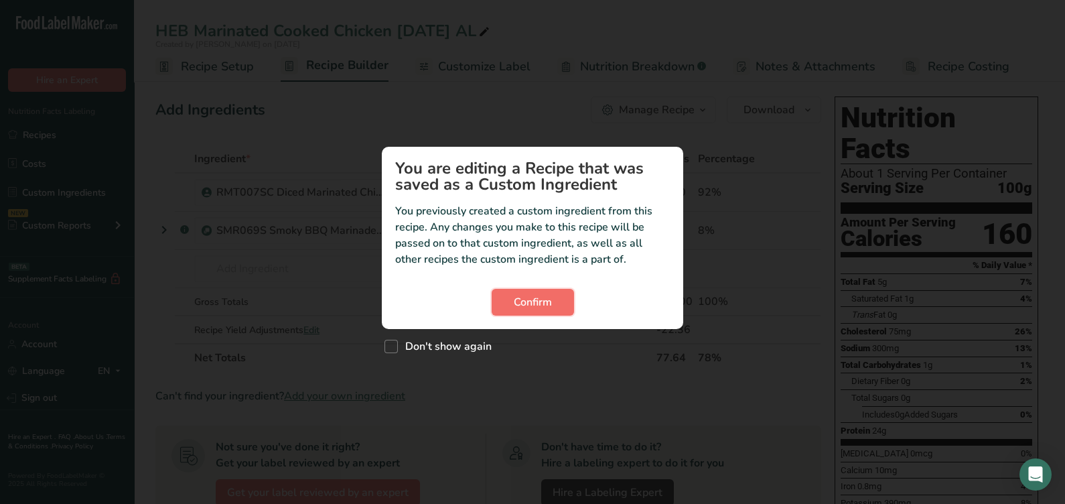
click at [553, 291] on button "Confirm" at bounding box center [533, 302] width 82 height 27
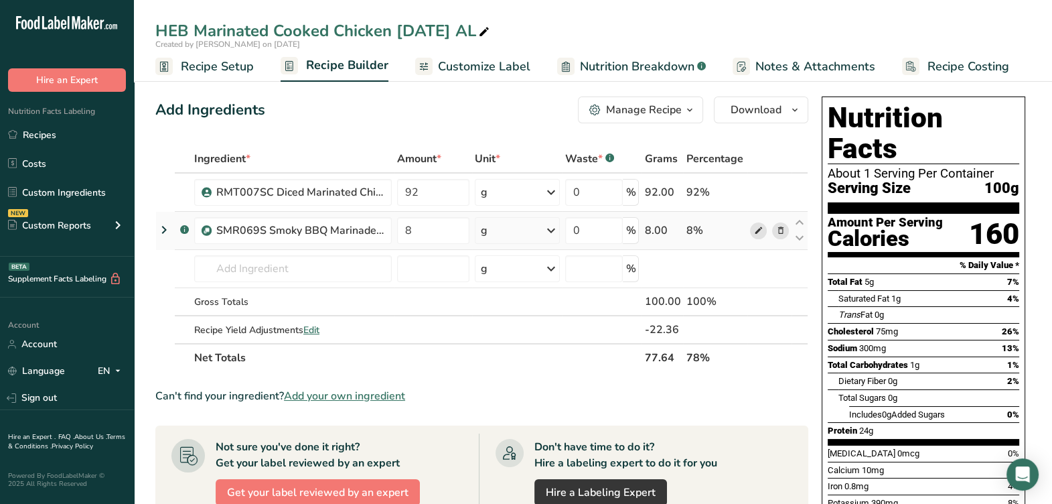
click at [757, 230] on icon at bounding box center [758, 231] width 9 height 14
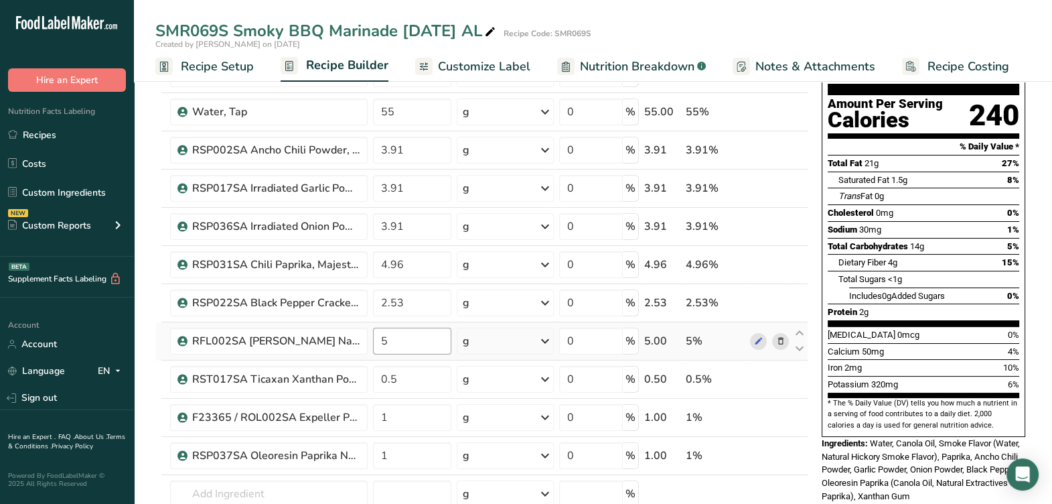
scroll to position [83, 0]
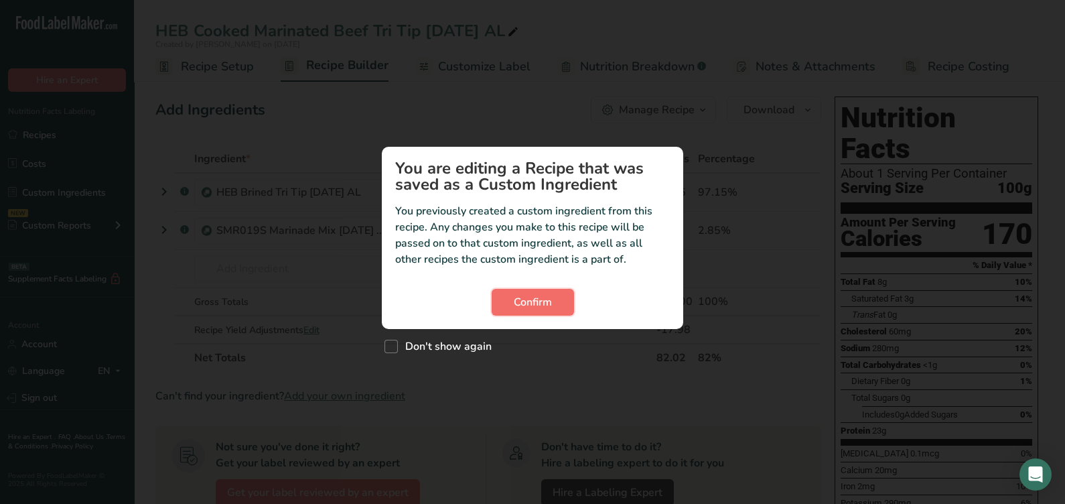
click at [539, 298] on span "Confirm" at bounding box center [533, 302] width 38 height 16
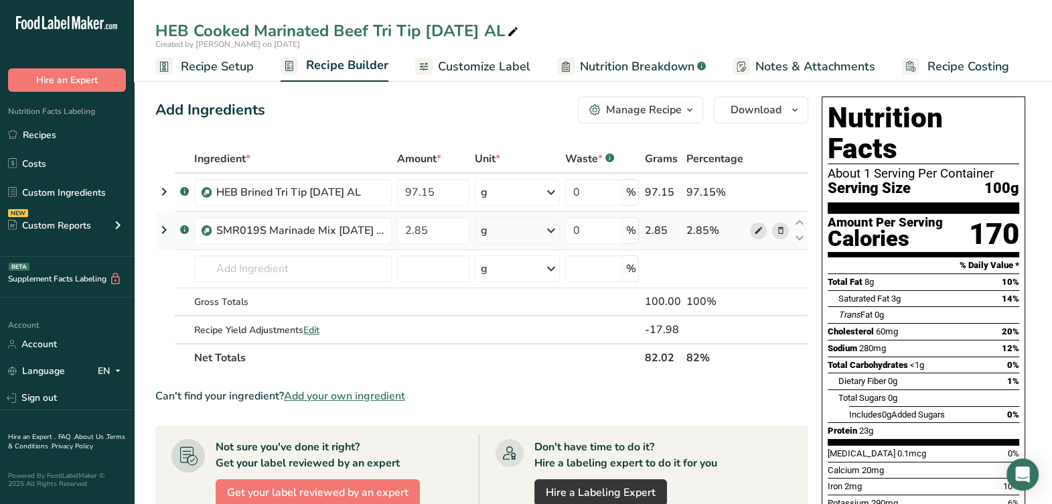
click at [754, 224] on icon at bounding box center [758, 231] width 9 height 14
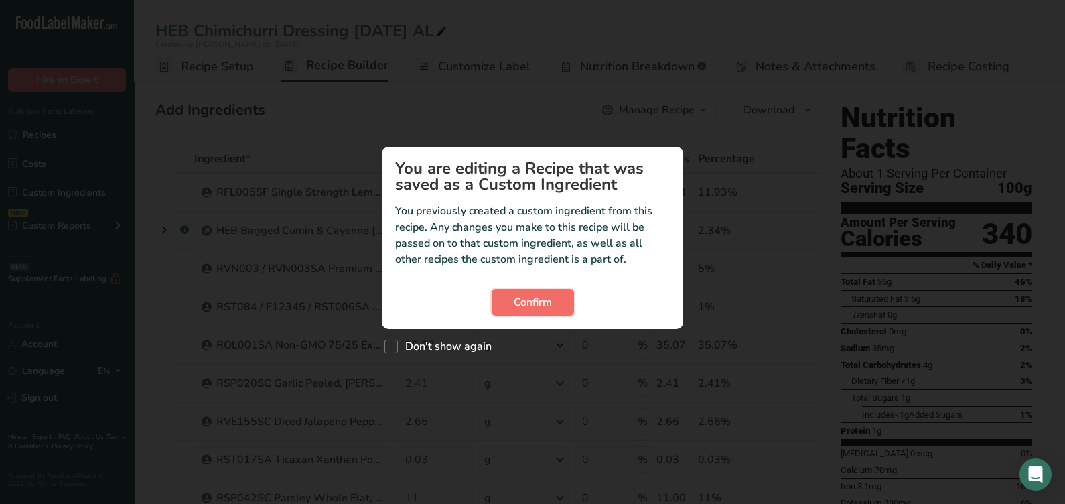
click at [531, 302] on span "Confirm" at bounding box center [533, 302] width 38 height 16
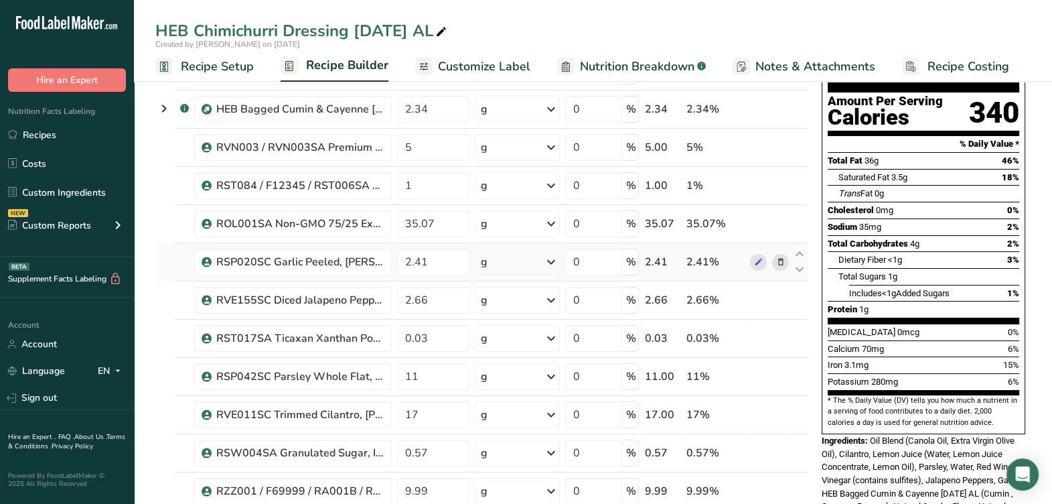
scroll to position [83, 0]
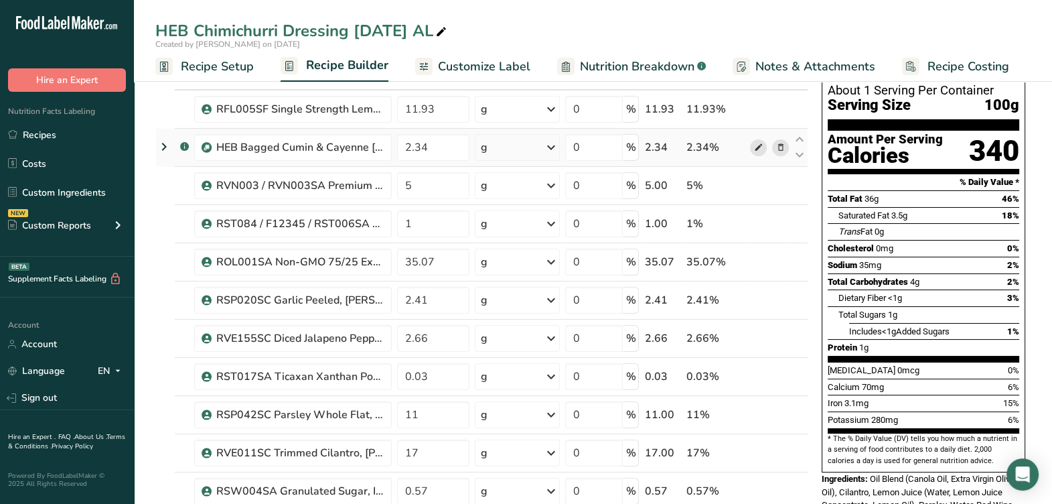
click at [755, 145] on icon at bounding box center [758, 148] width 9 height 14
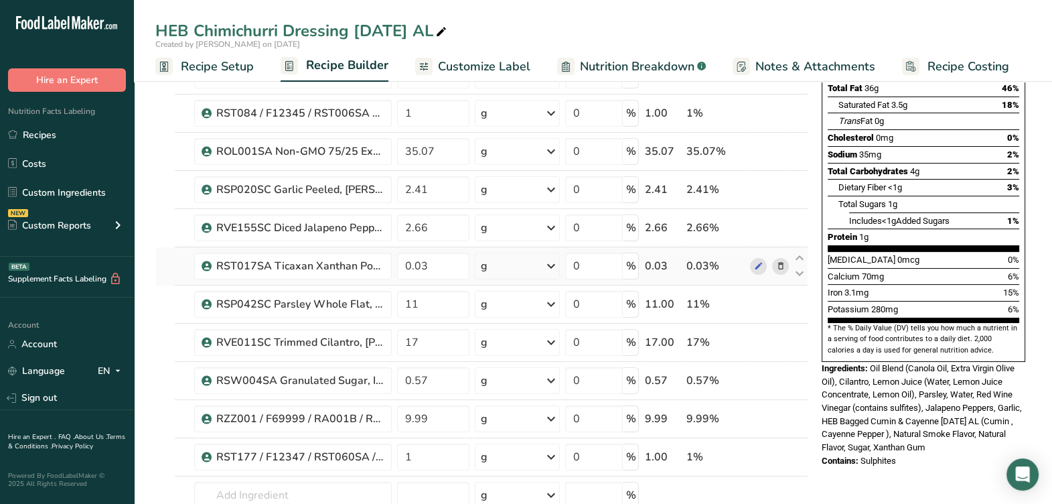
scroll to position [167, 0]
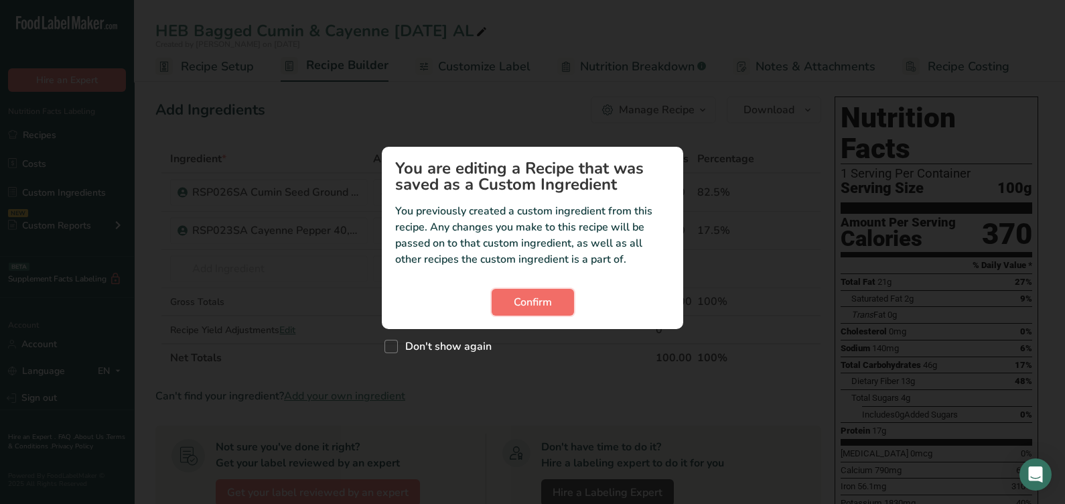
click at [548, 309] on span "Confirm" at bounding box center [533, 302] width 38 height 16
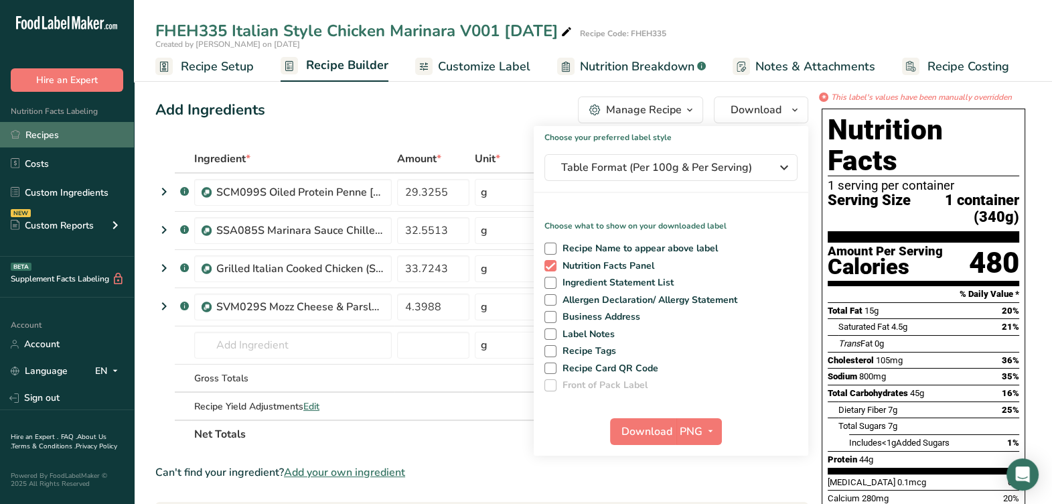
click at [81, 147] on link "Recipes" at bounding box center [67, 134] width 134 height 25
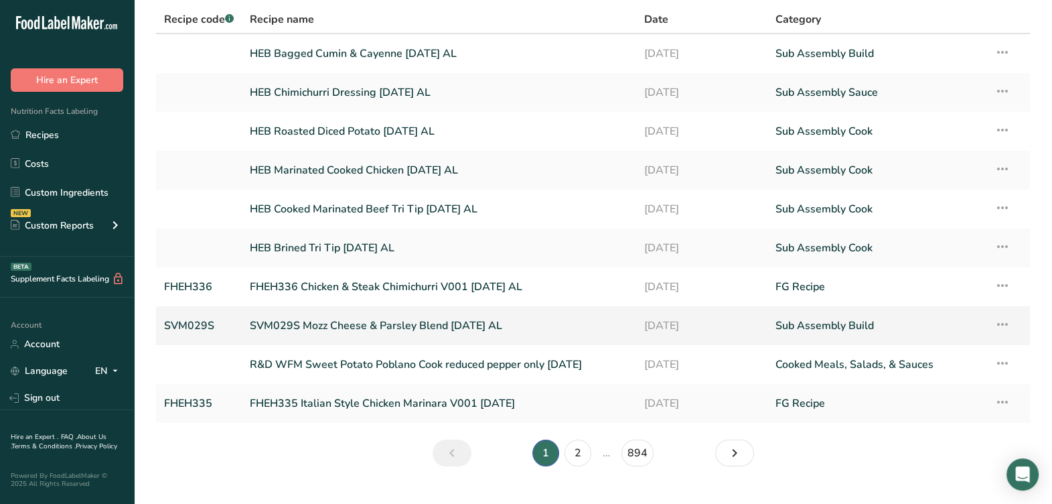
scroll to position [82, 0]
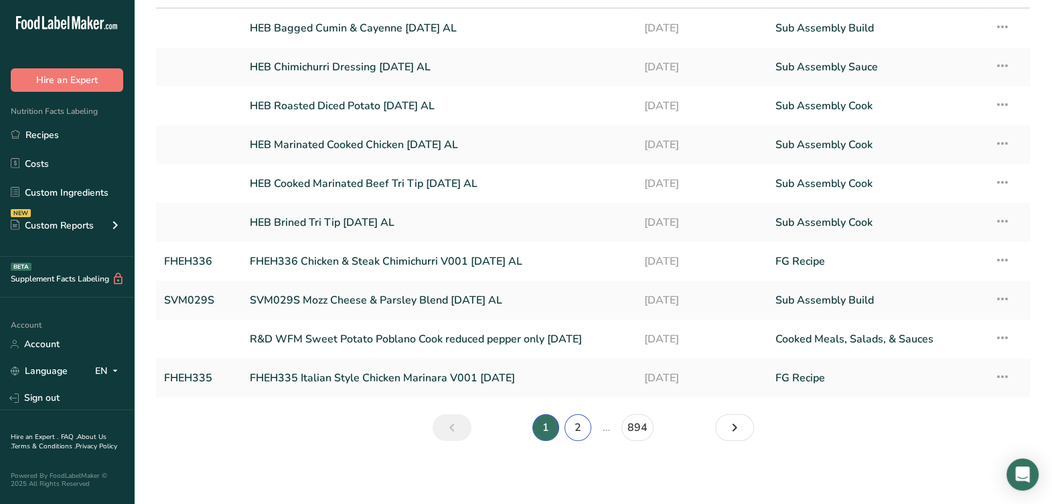
click at [583, 431] on link "2" at bounding box center [578, 427] width 27 height 27
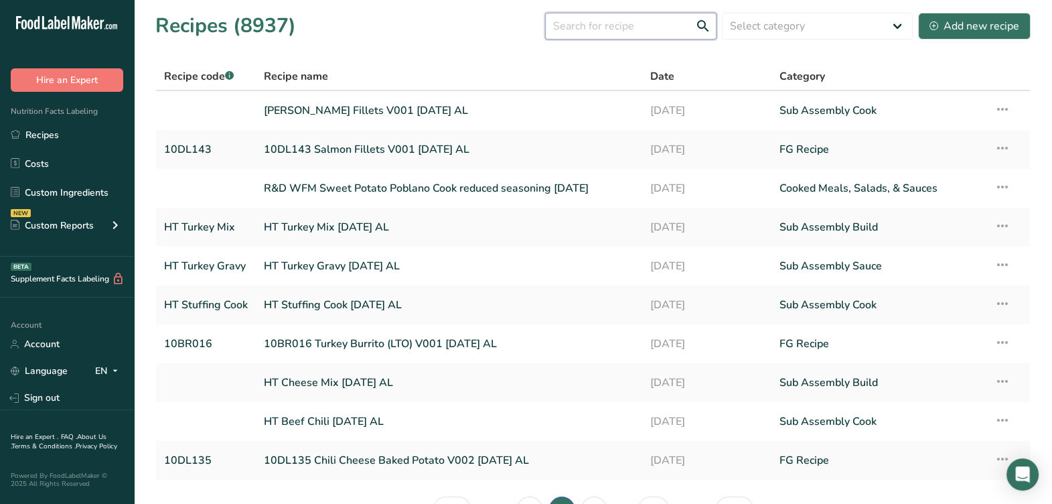
click at [670, 37] on input "text" at bounding box center [630, 26] width 171 height 27
type input "creamy cilantro chicken"
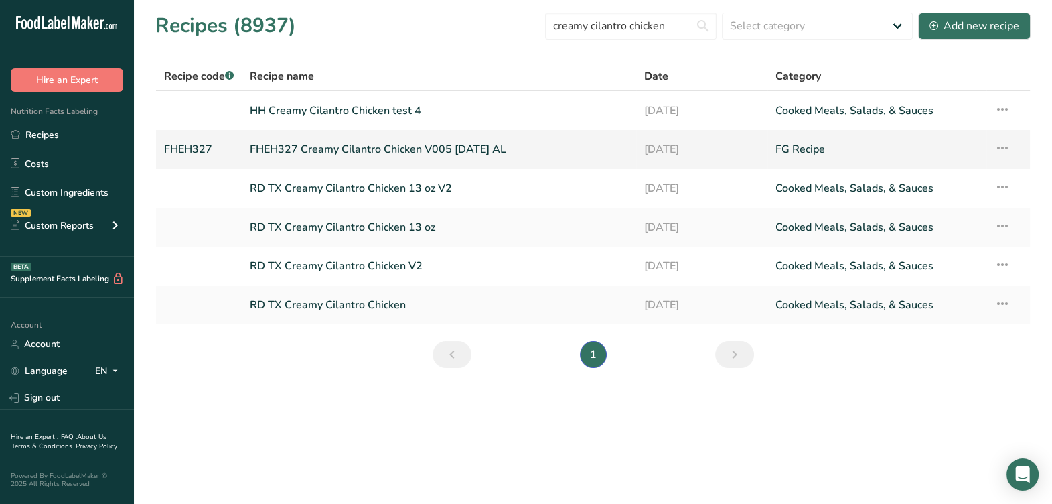
click at [472, 152] on link "FHEH327 Creamy Cilantro Chicken V005 [DATE] AL" at bounding box center [439, 149] width 378 height 28
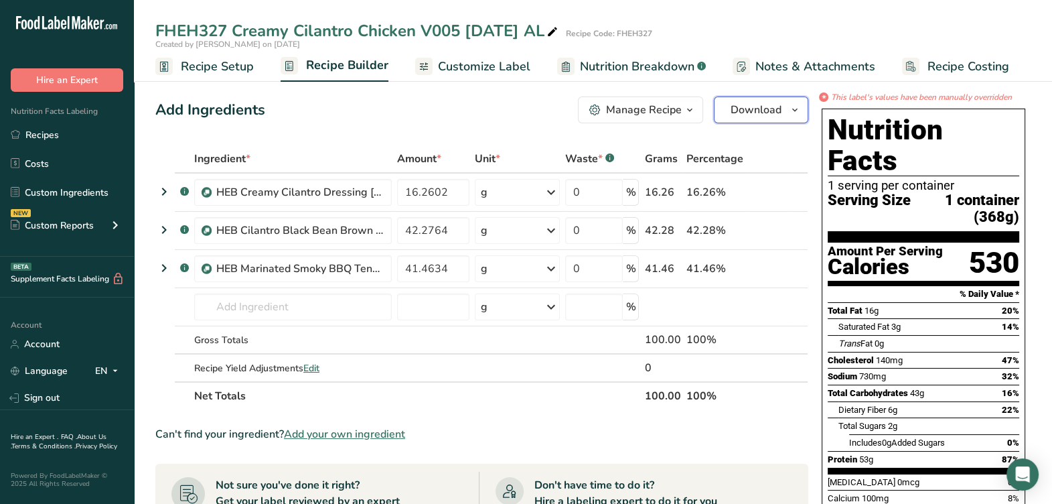
click at [738, 114] on span "Download" at bounding box center [756, 110] width 51 height 16
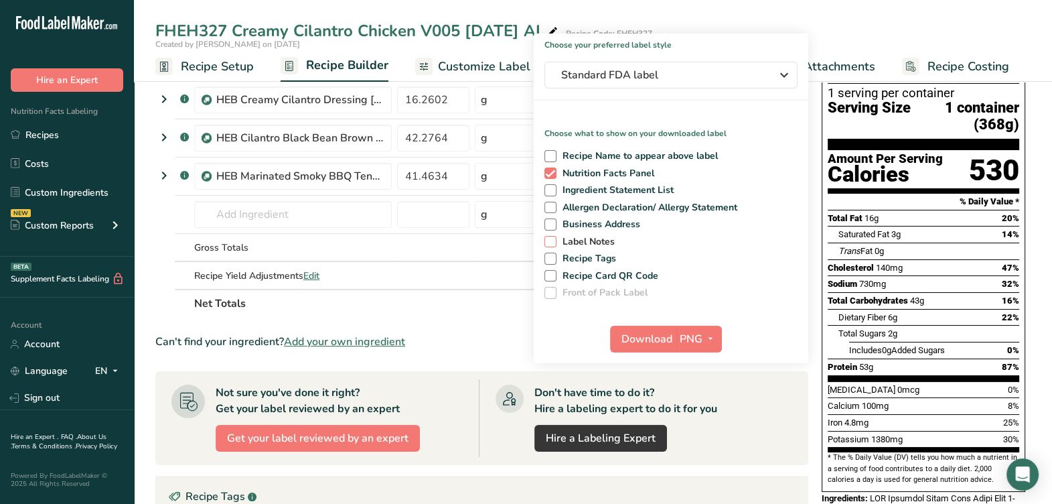
scroll to position [44, 0]
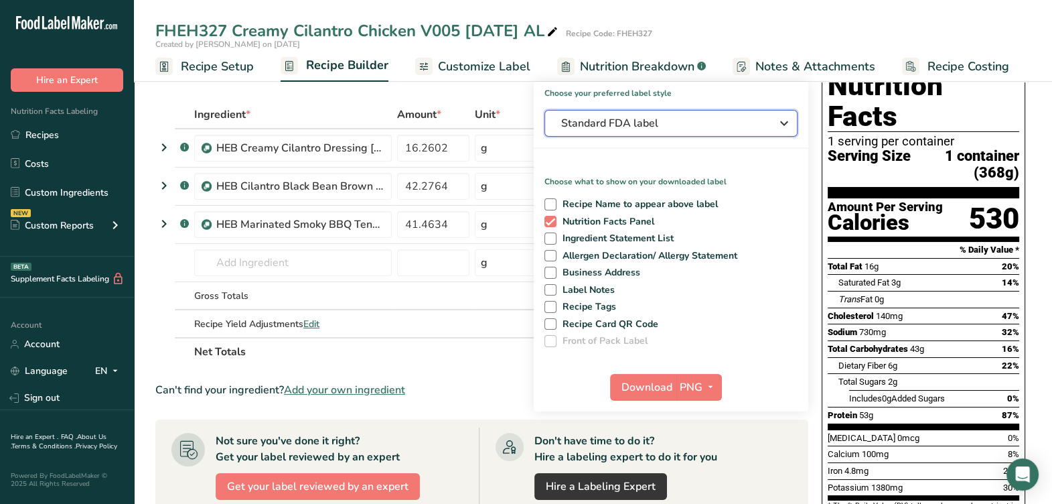
click at [669, 114] on button "Standard FDA label" at bounding box center [671, 123] width 253 height 27
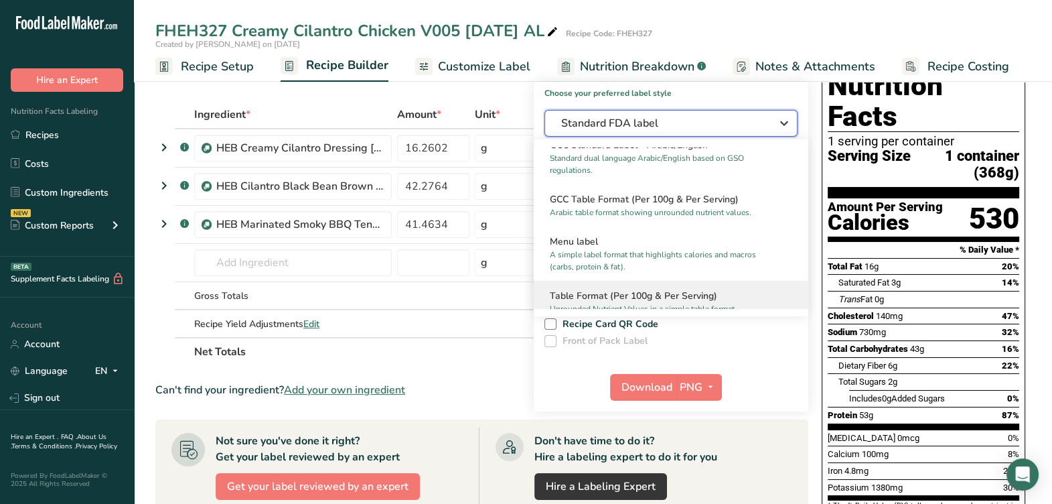
scroll to position [1018, 0]
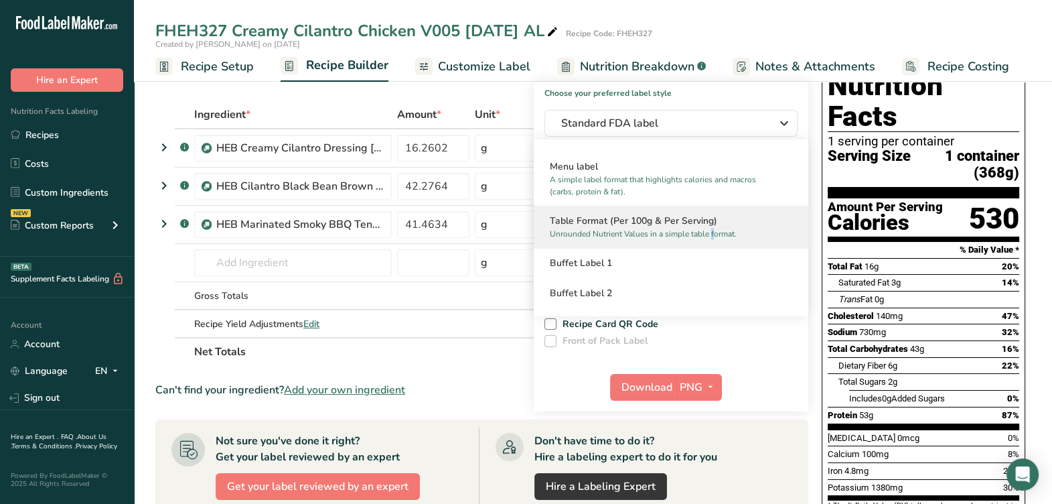
click at [675, 228] on p "Unrounded Nutrient Values in a simple table format." at bounding box center [665, 234] width 230 height 12
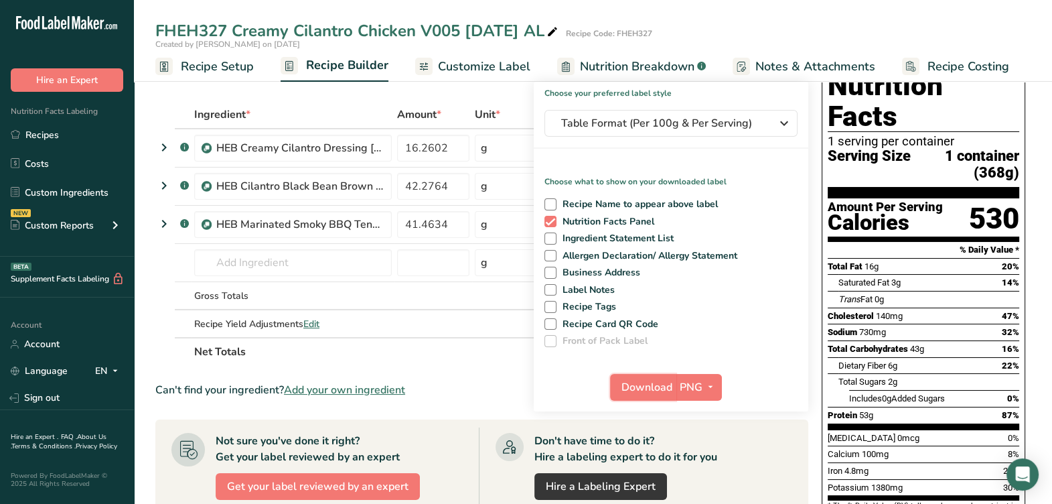
click at [655, 386] on span "Download" at bounding box center [647, 387] width 51 height 16
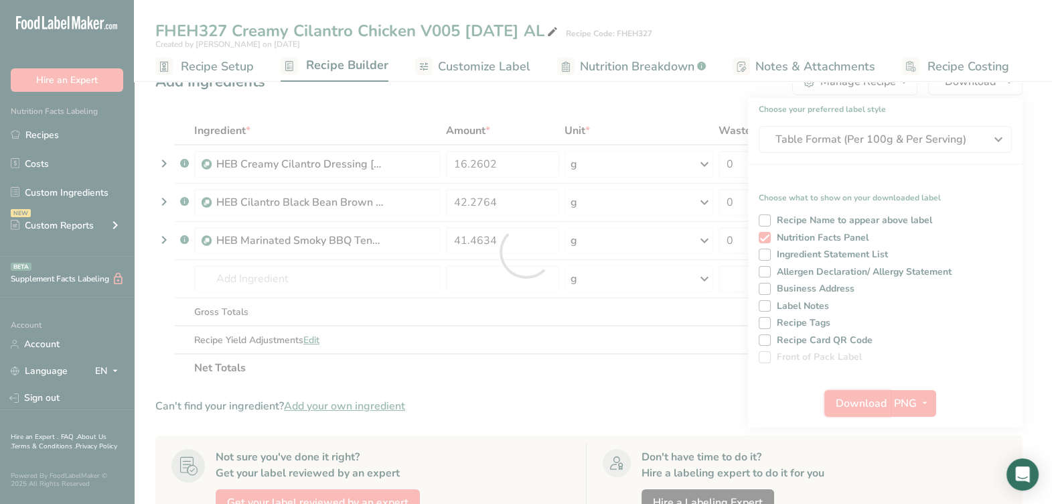
scroll to position [0, 0]
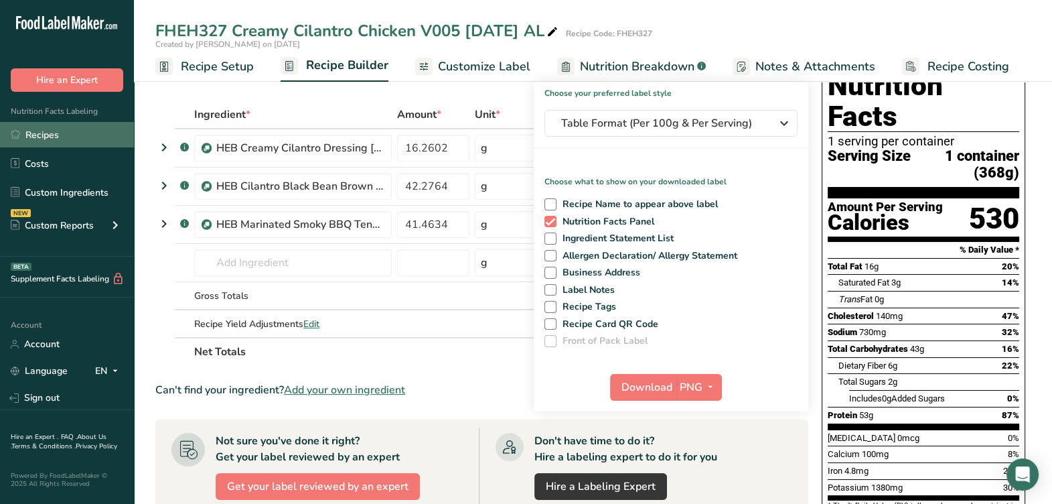
click at [88, 131] on link "Recipes" at bounding box center [67, 134] width 134 height 25
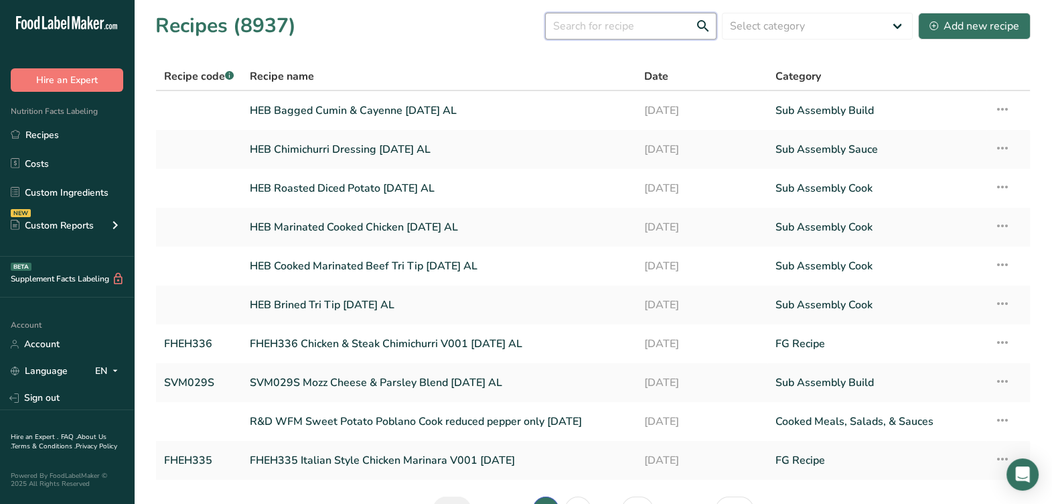
click at [591, 30] on input "text" at bounding box center [630, 26] width 171 height 27
type input "chicken [PERSON_NAME]"
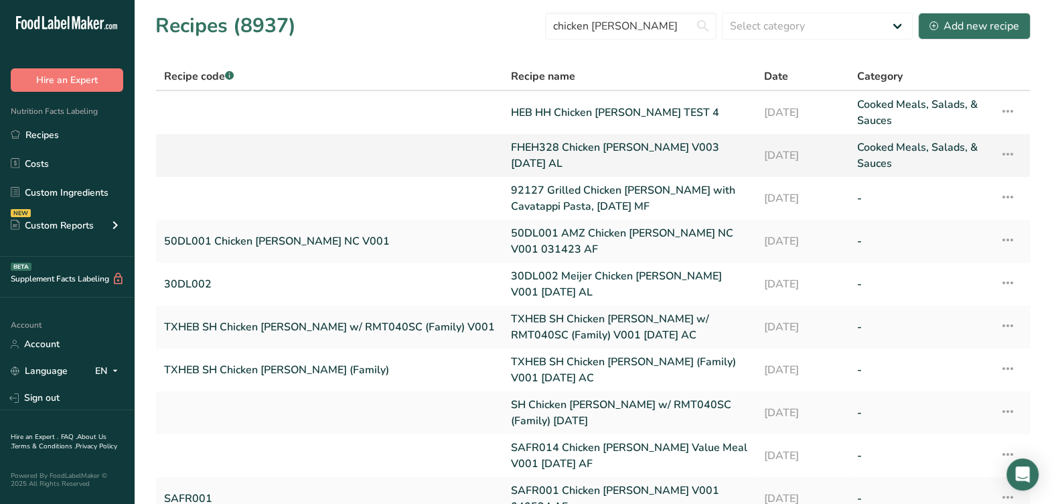
click at [607, 157] on link "FHEH328 Chicken [PERSON_NAME] V003 [DATE] AL" at bounding box center [629, 155] width 237 height 32
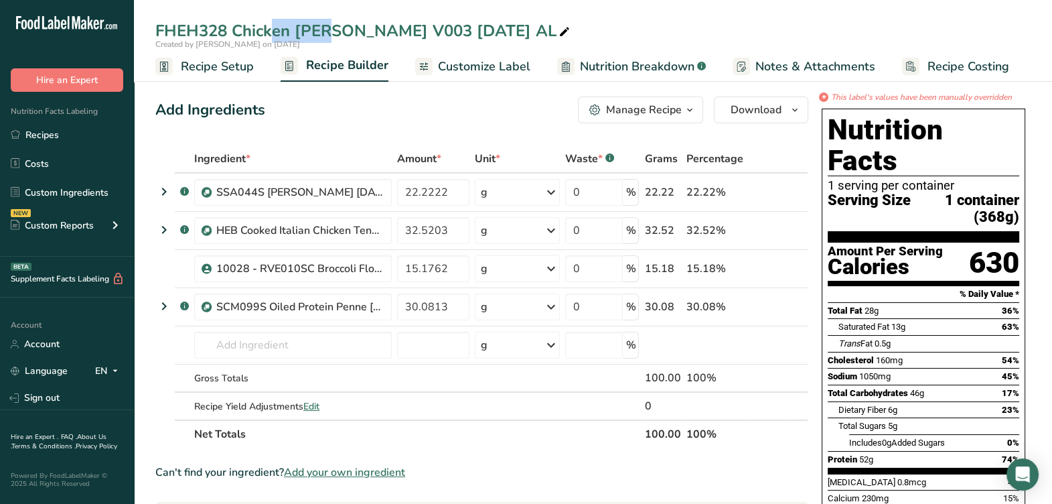
drag, startPoint x: 225, startPoint y: 24, endPoint x: 147, endPoint y: 33, distance: 78.2
click at [147, 33] on div "FHEH328 Chicken [PERSON_NAME] V003 [DATE] AL" at bounding box center [593, 31] width 918 height 24
copy div "FHEH328"
click at [245, 64] on span "Recipe Setup" at bounding box center [217, 67] width 73 height 18
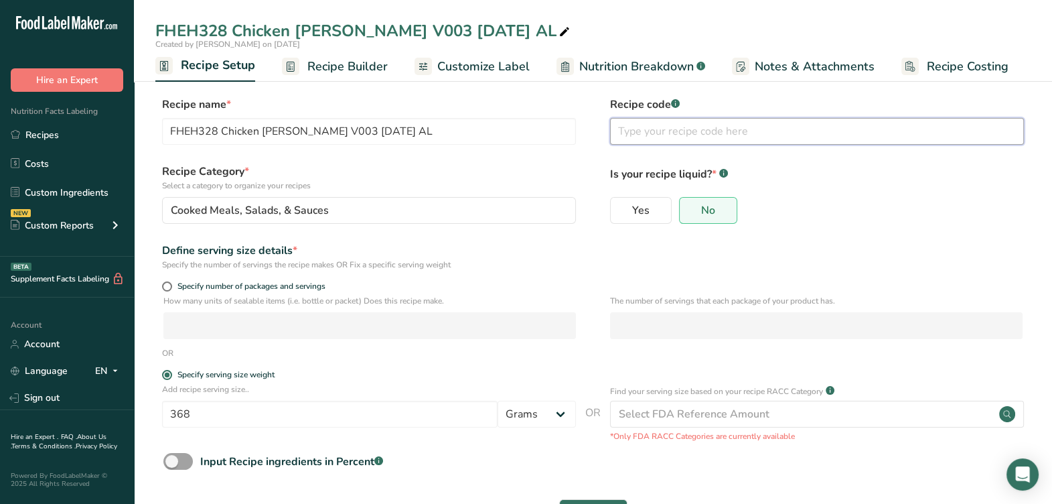
click at [631, 133] on input "text" at bounding box center [817, 131] width 414 height 27
paste input "FHEH328"
type input "FHEH328"
click at [318, 68] on span "Recipe Builder" at bounding box center [347, 67] width 80 height 18
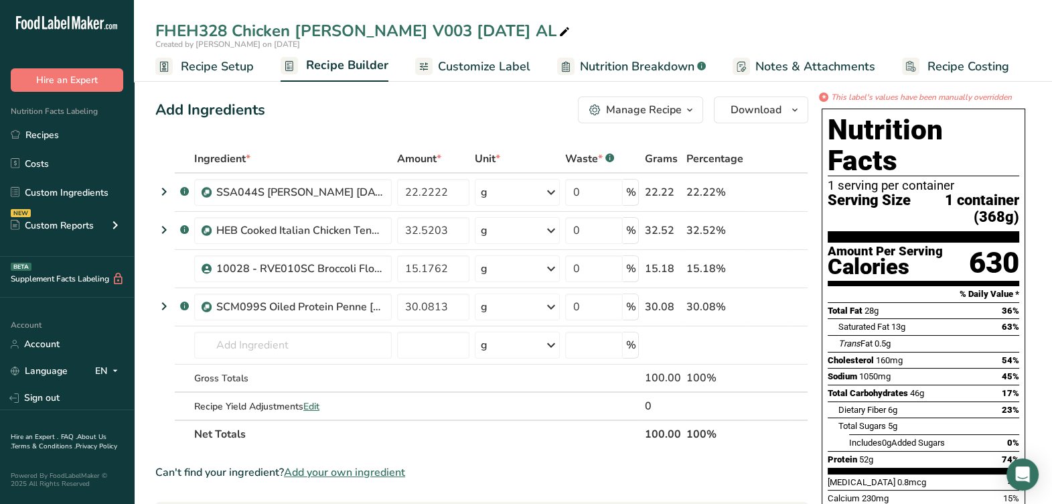
click at [658, 110] on div "Manage Recipe" at bounding box center [644, 110] width 76 height 16
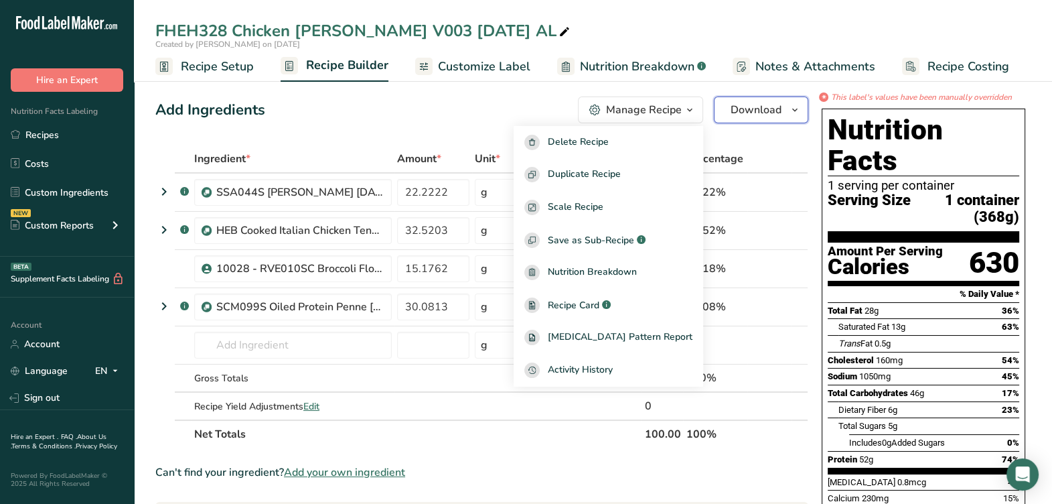
click at [752, 107] on span "Download" at bounding box center [756, 110] width 51 height 16
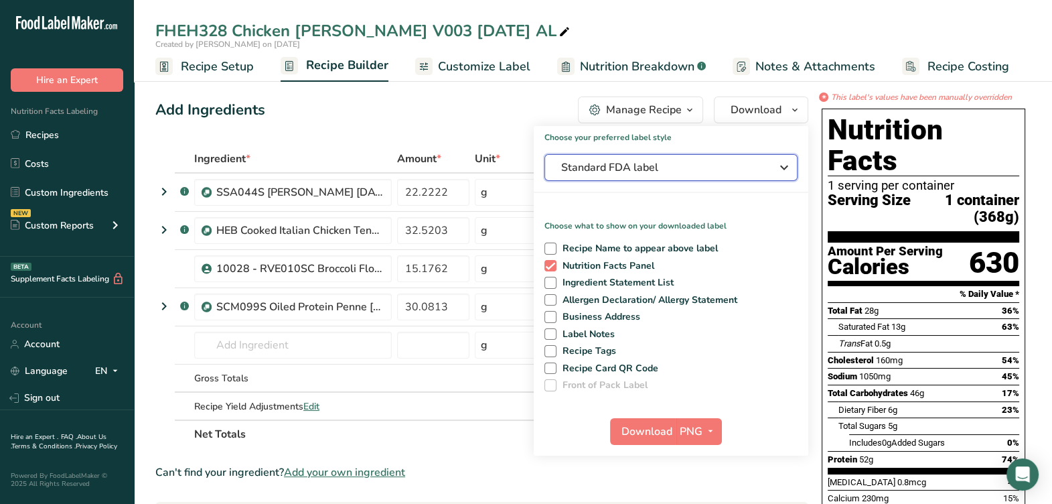
drag, startPoint x: 671, startPoint y: 167, endPoint x: 673, endPoint y: 353, distance: 185.6
click at [671, 167] on span "Standard FDA label" at bounding box center [661, 167] width 201 height 16
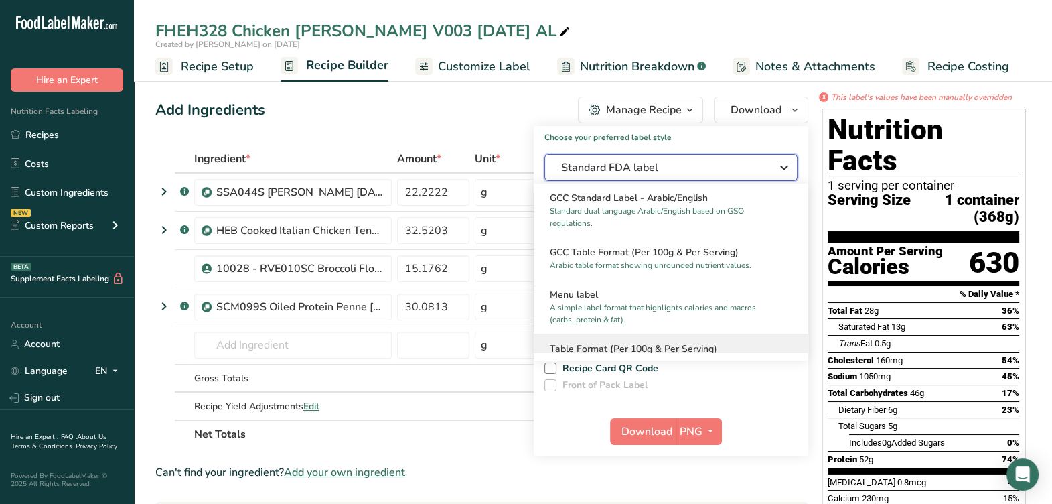
scroll to position [1018, 0]
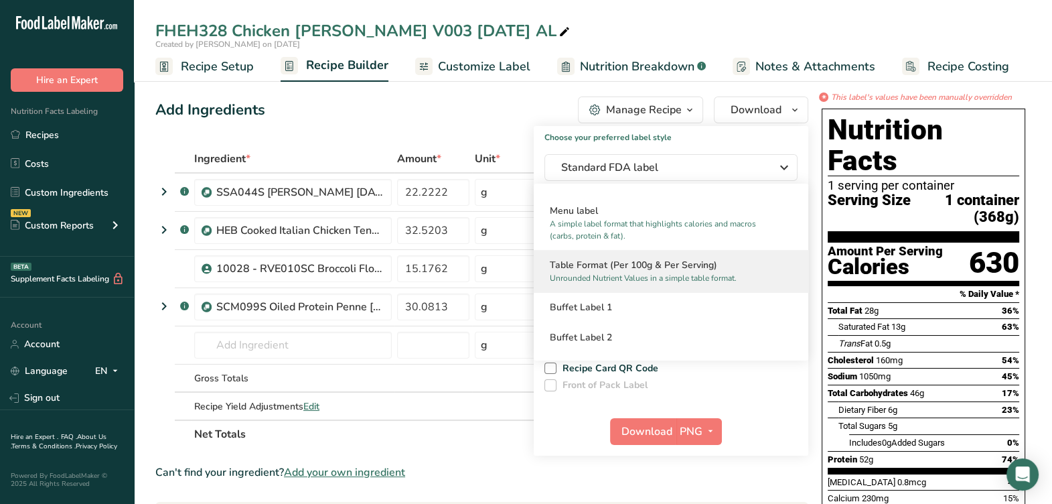
click at [654, 275] on p "Unrounded Nutrient Values in a simple table format." at bounding box center [665, 278] width 230 height 12
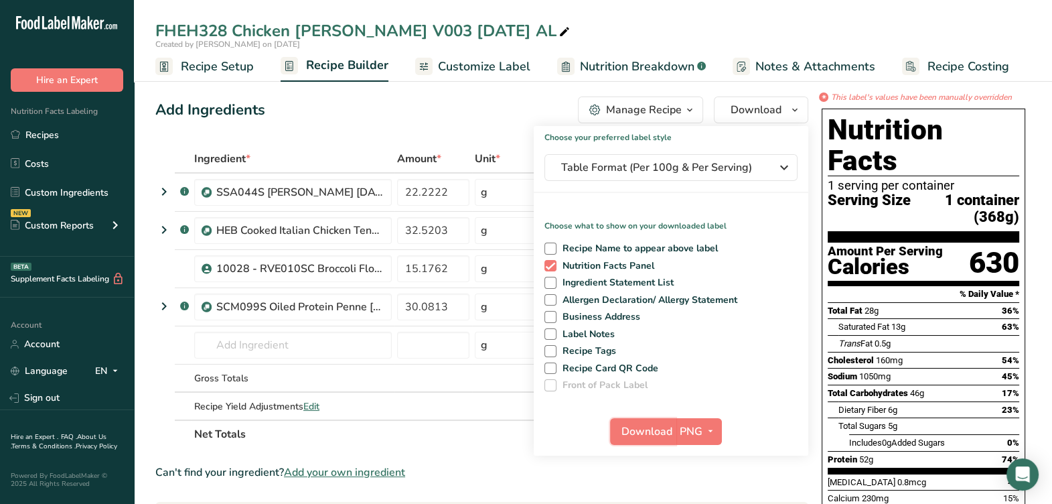
click at [650, 435] on span "Download" at bounding box center [647, 431] width 51 height 16
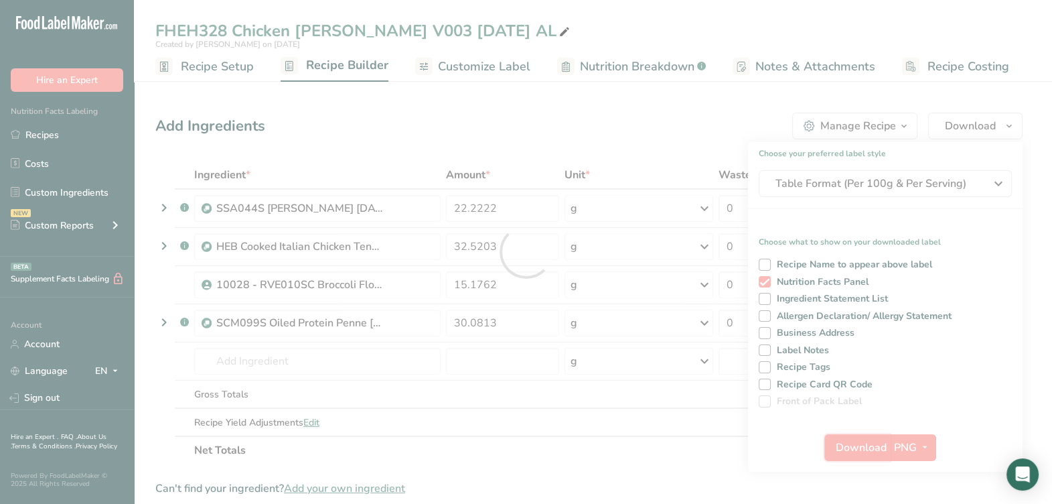
scroll to position [0, 0]
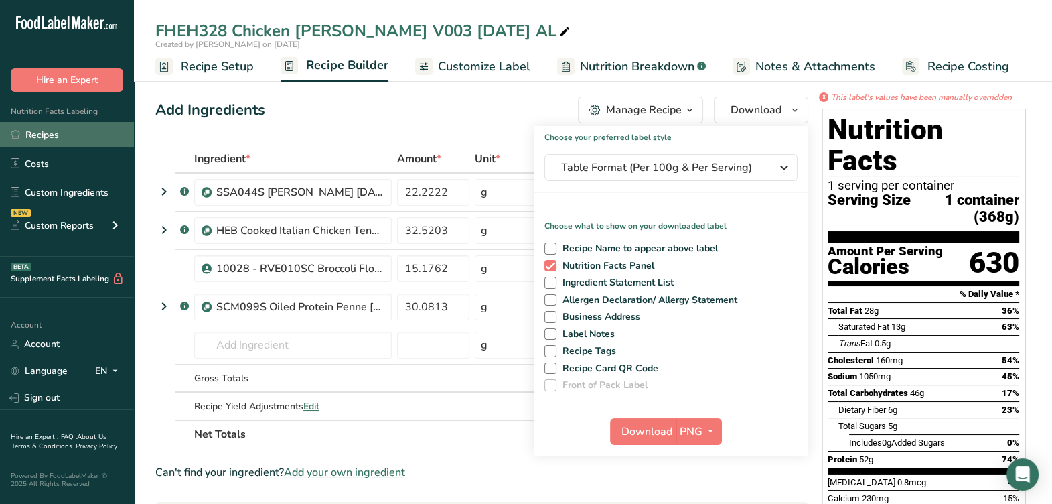
click at [63, 134] on link "Recipes" at bounding box center [67, 134] width 134 height 25
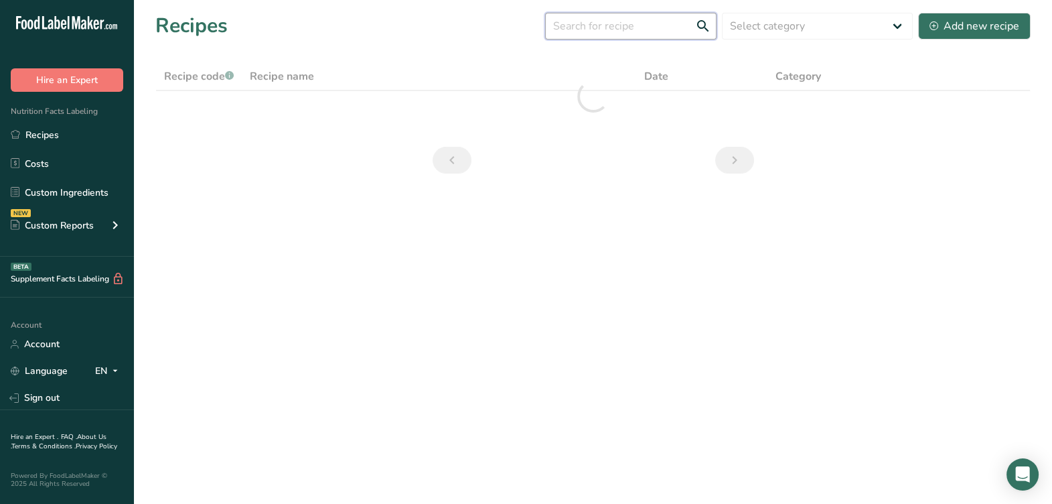
click at [629, 30] on input "text" at bounding box center [630, 26] width 171 height 27
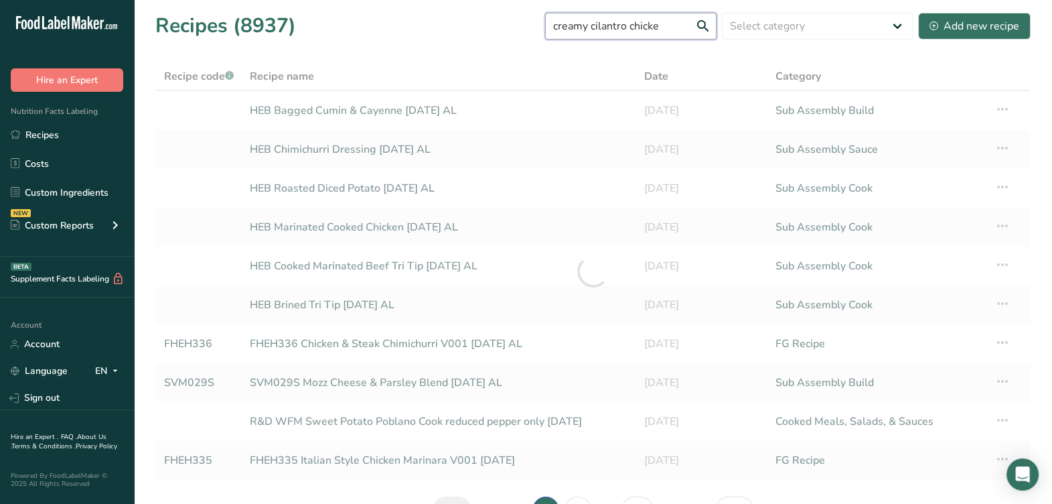
type input "creamy cilantro chicken"
